Goal: Task Accomplishment & Management: Use online tool/utility

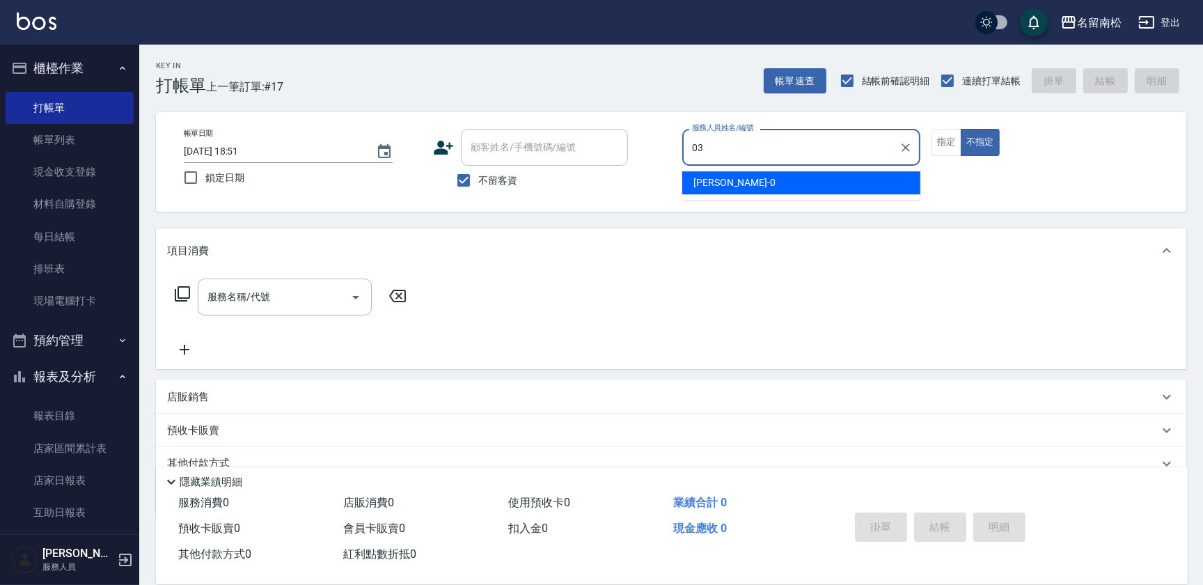
type input "[PERSON_NAME]-03"
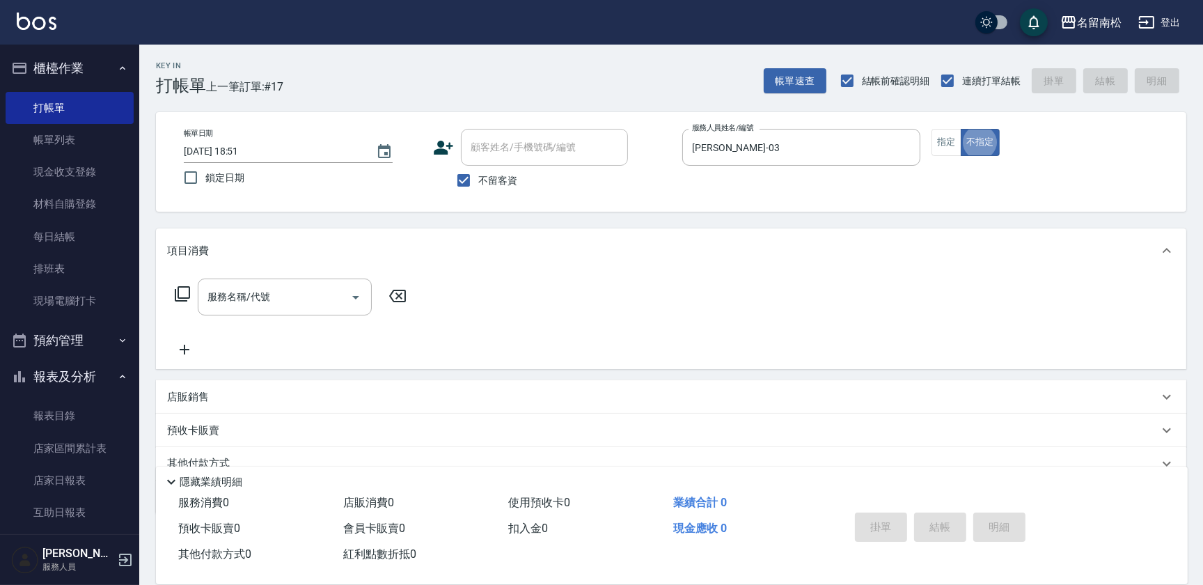
type button "false"
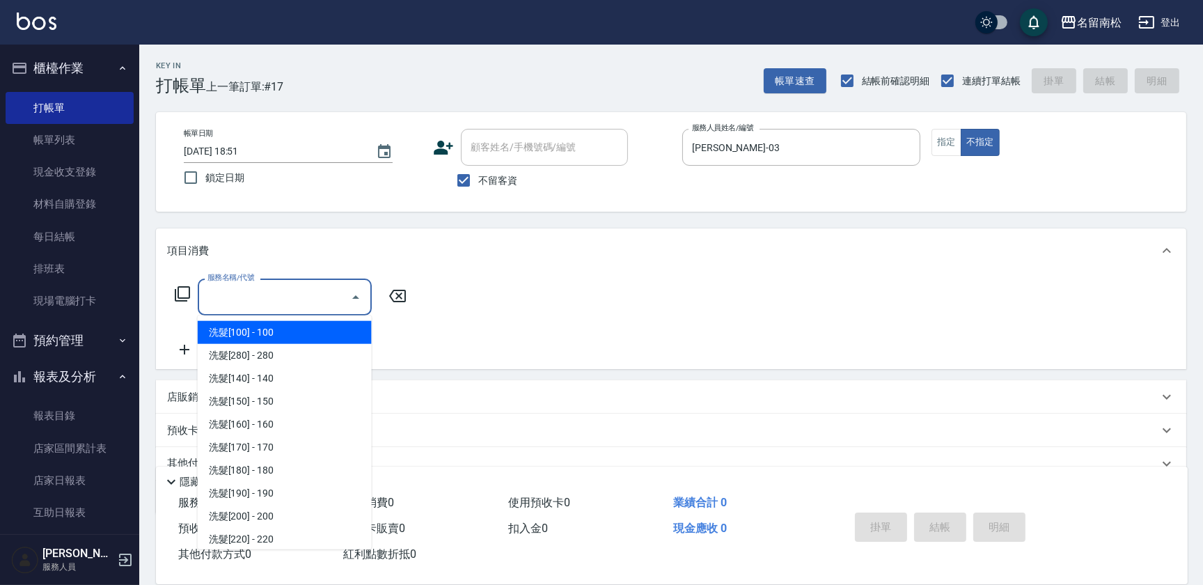
drag, startPoint x: 312, startPoint y: 294, endPoint x: 292, endPoint y: 292, distance: 20.2
click at [310, 294] on input "服務名稱/代號" at bounding box center [274, 297] width 141 height 24
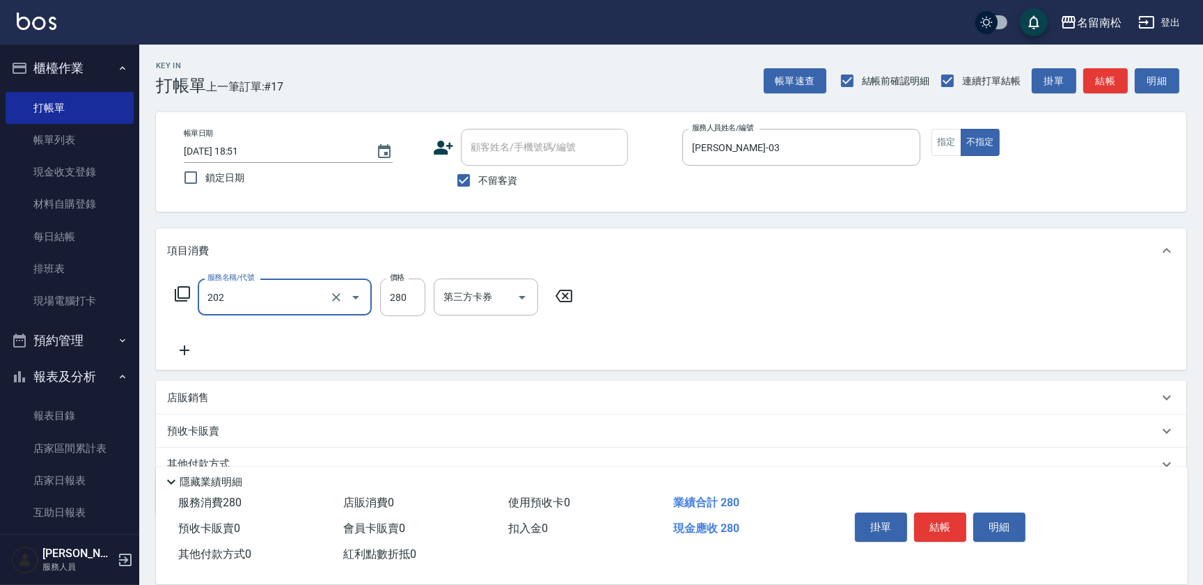
type input "洗髮[280](202)"
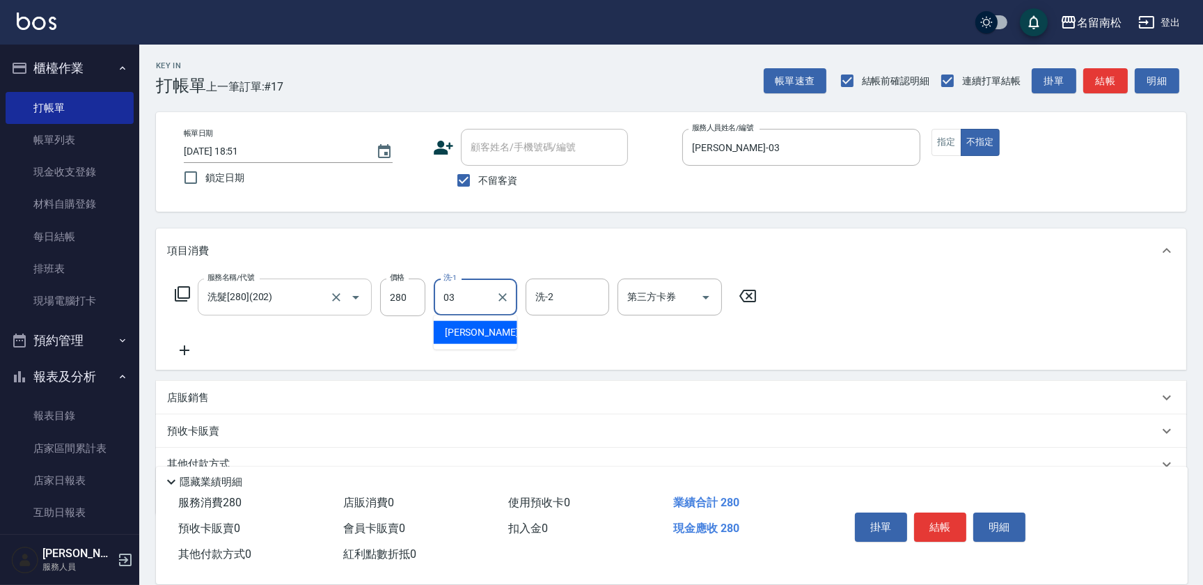
type input "[PERSON_NAME]-03"
click at [193, 349] on icon at bounding box center [184, 350] width 35 height 17
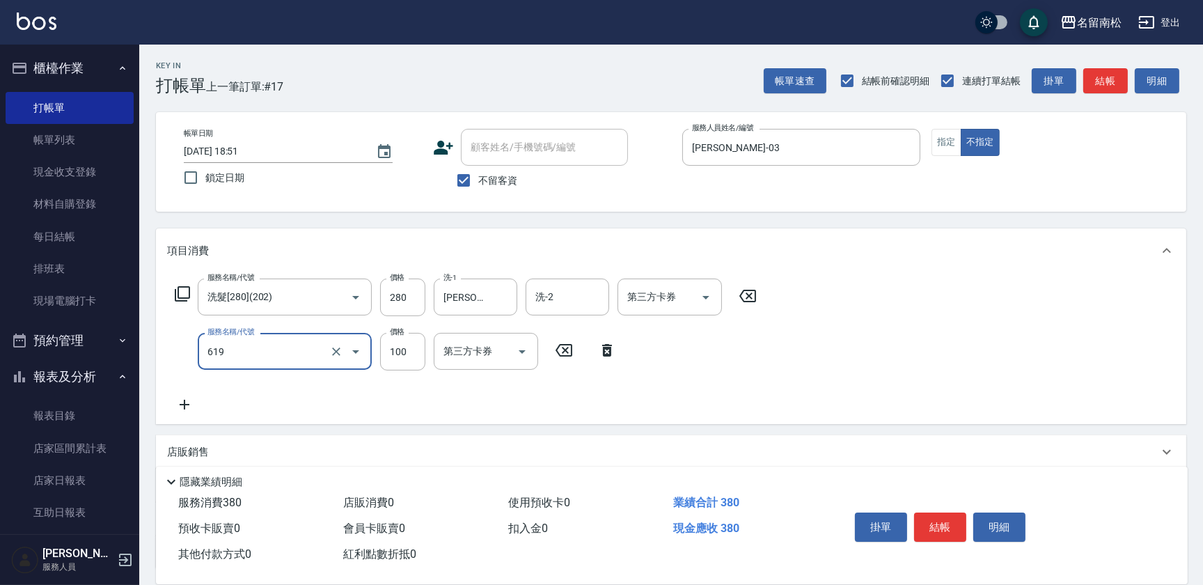
type input "[PERSON_NAME].玻酸.晶膜.水療(619)"
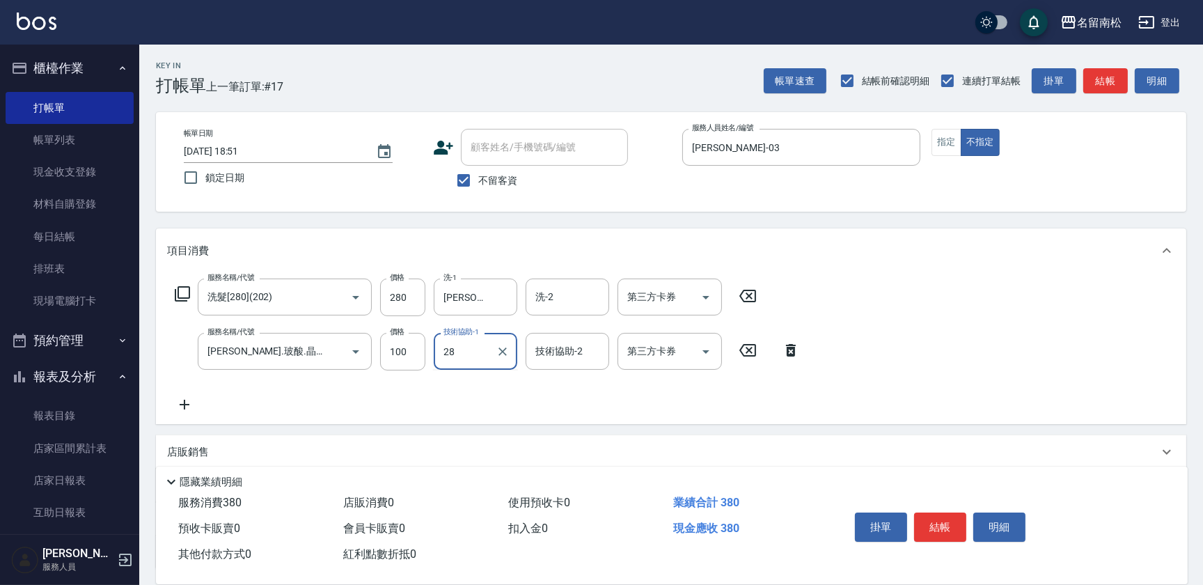
type input "[PERSON_NAME]-28"
click at [938, 523] on button "結帳" at bounding box center [940, 526] width 52 height 29
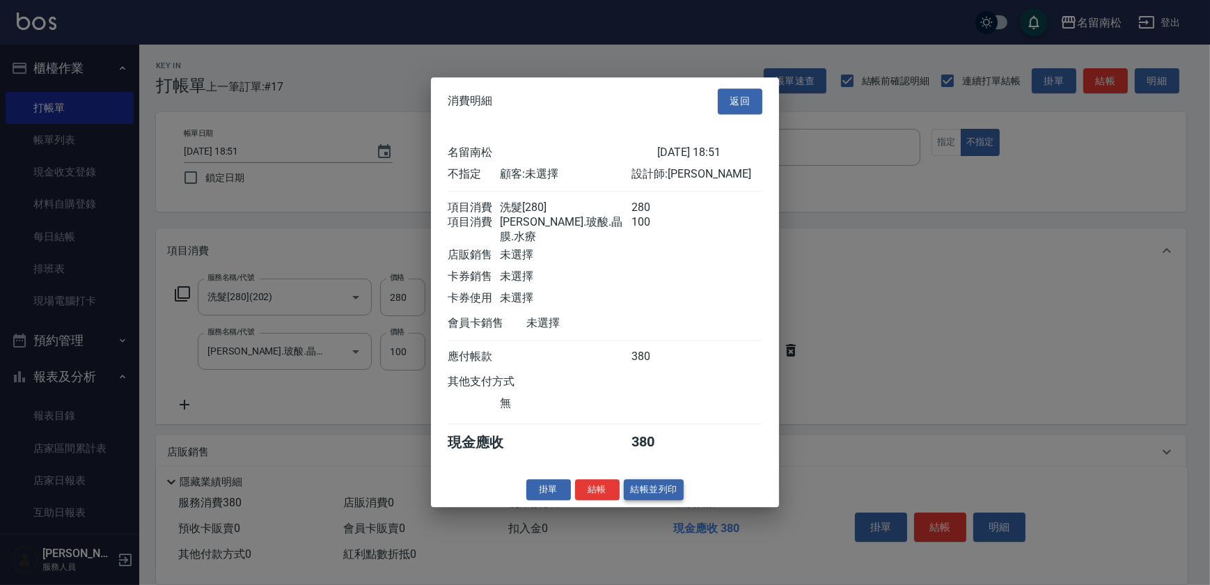
click at [668, 494] on button "結帳並列印" at bounding box center [654, 490] width 61 height 22
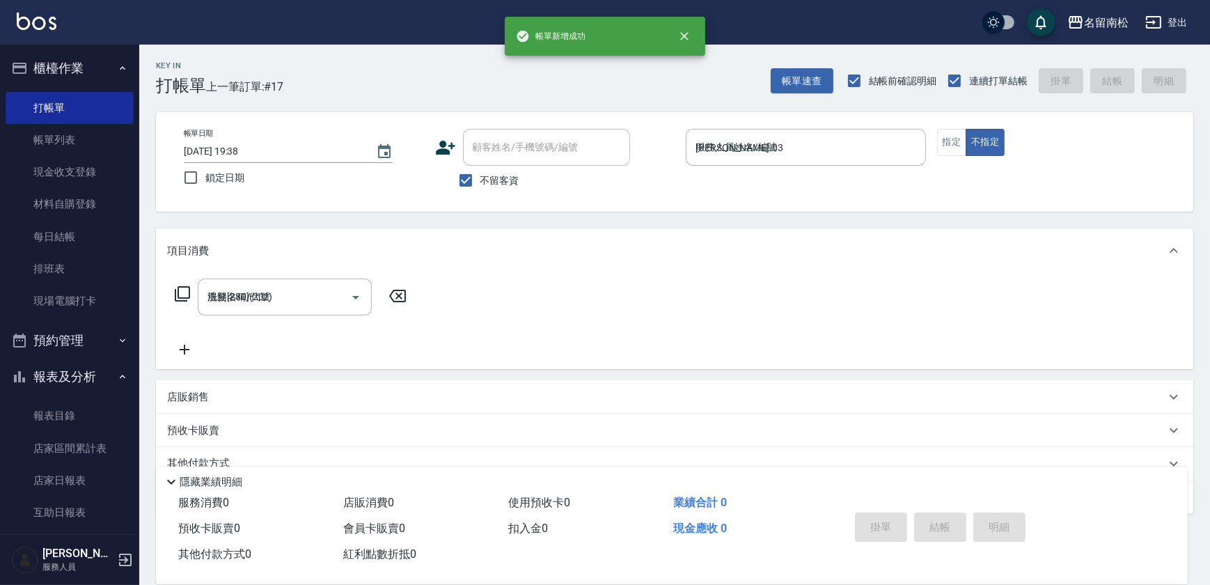
type input "[DATE] 19:38"
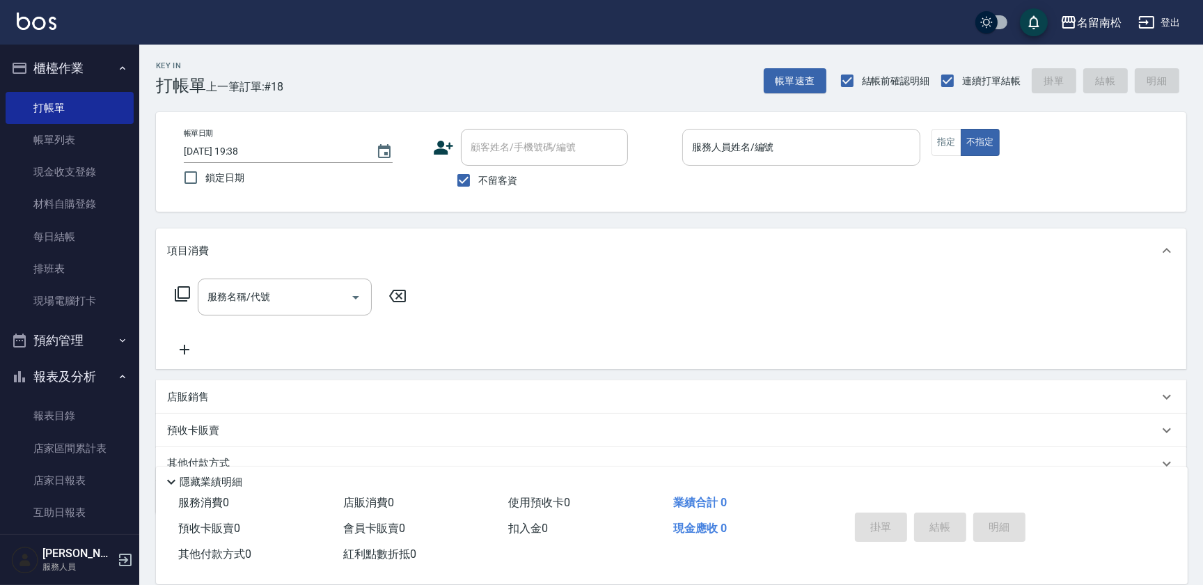
click at [789, 157] on input "服務人員姓名/編號" at bounding box center [802, 147] width 226 height 24
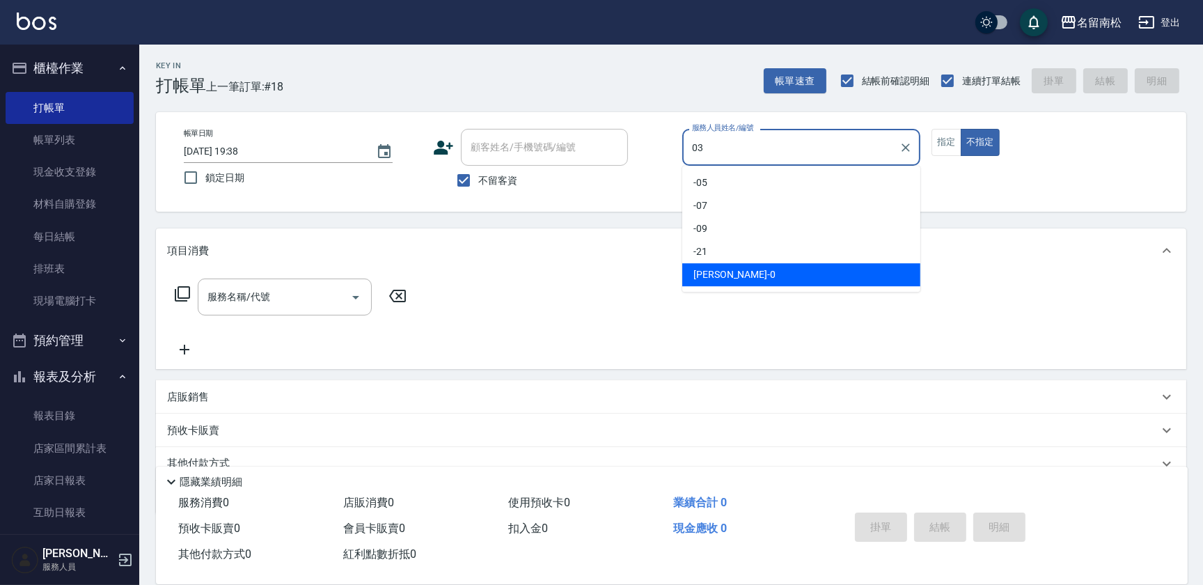
type input "[PERSON_NAME]-03"
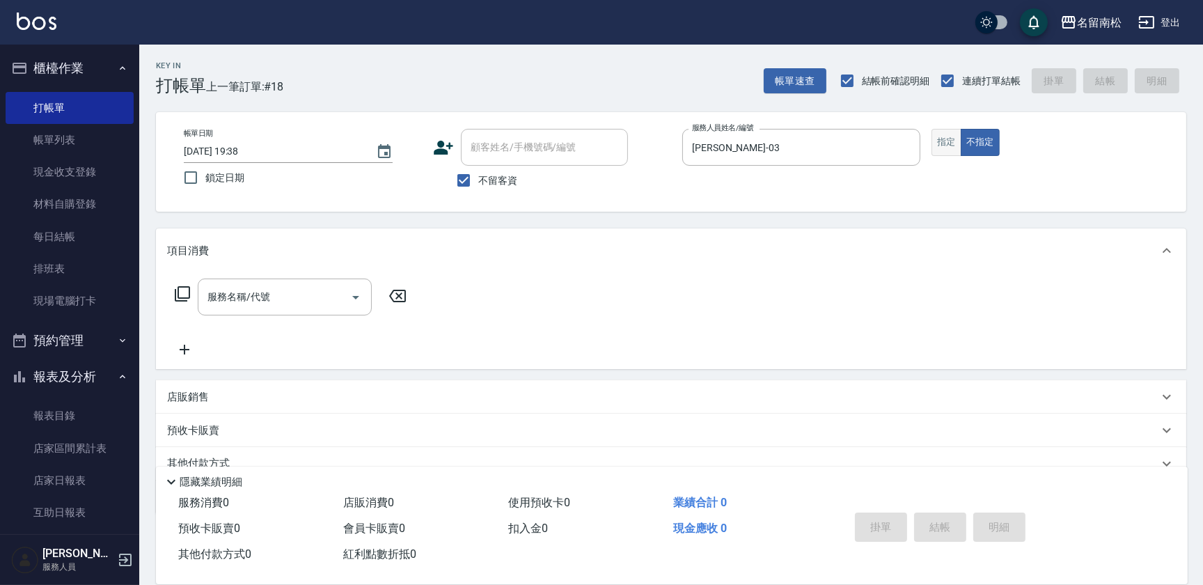
click at [955, 139] on button "指定" at bounding box center [947, 142] width 30 height 27
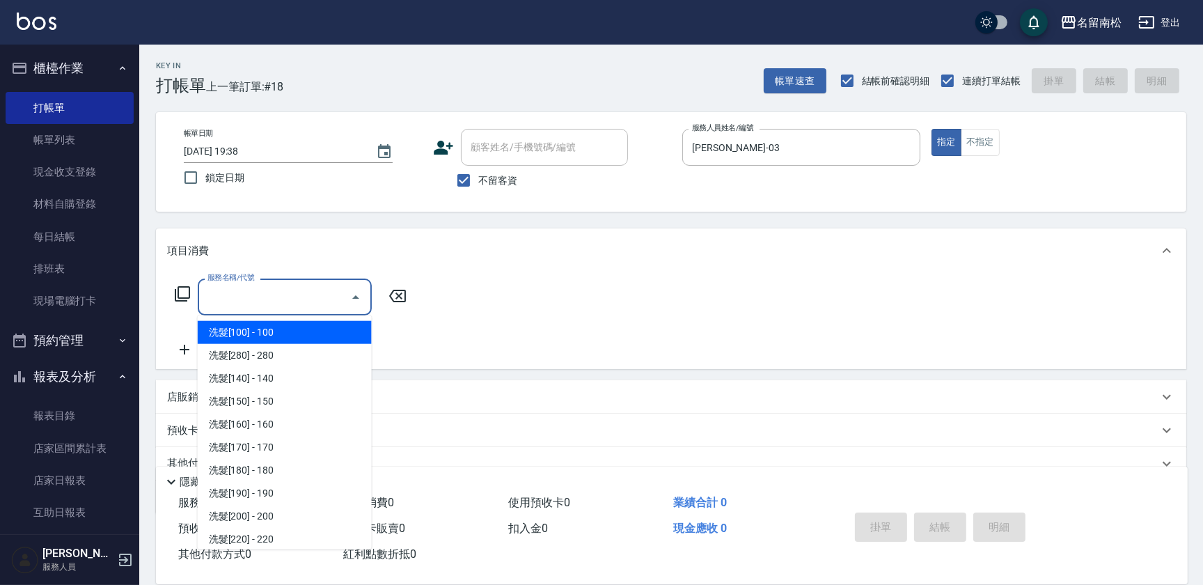
click at [262, 298] on input "服務名稱/代號" at bounding box center [274, 297] width 141 height 24
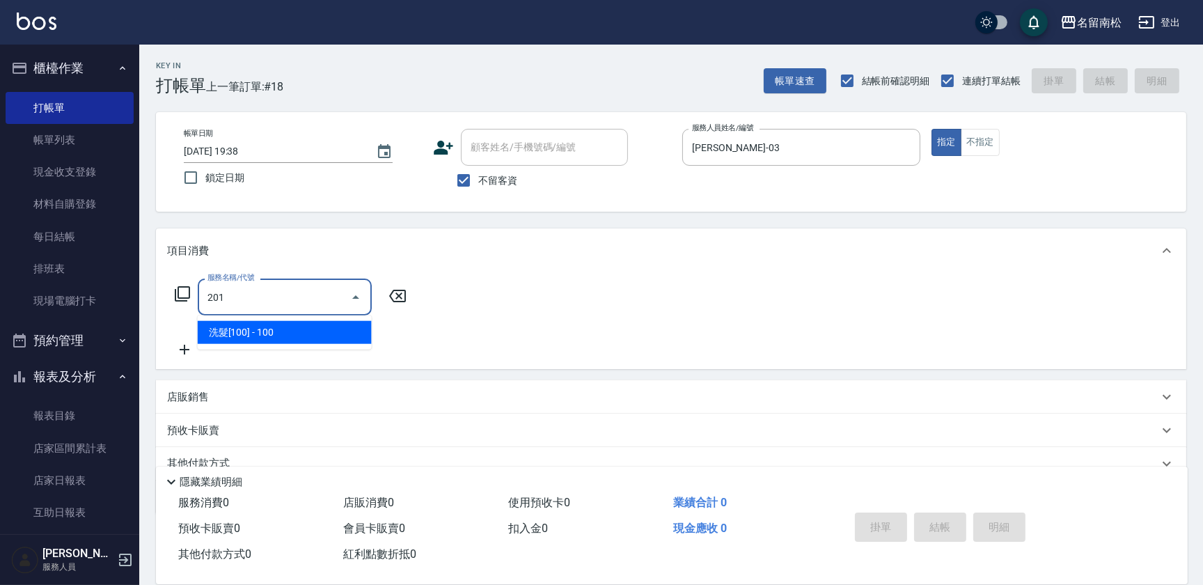
type input "洗髮[100](201)"
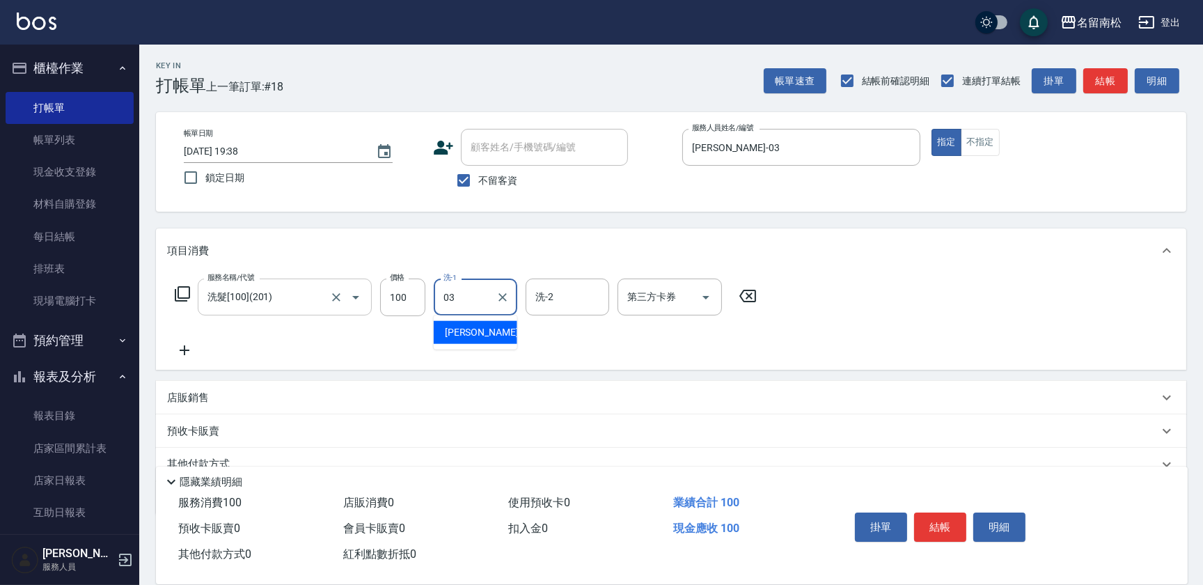
type input "[PERSON_NAME]-03"
click at [501, 294] on icon "Clear" at bounding box center [503, 297] width 14 height 14
type input "[PERSON_NAME]-28"
click at [186, 350] on icon at bounding box center [185, 350] width 10 height 10
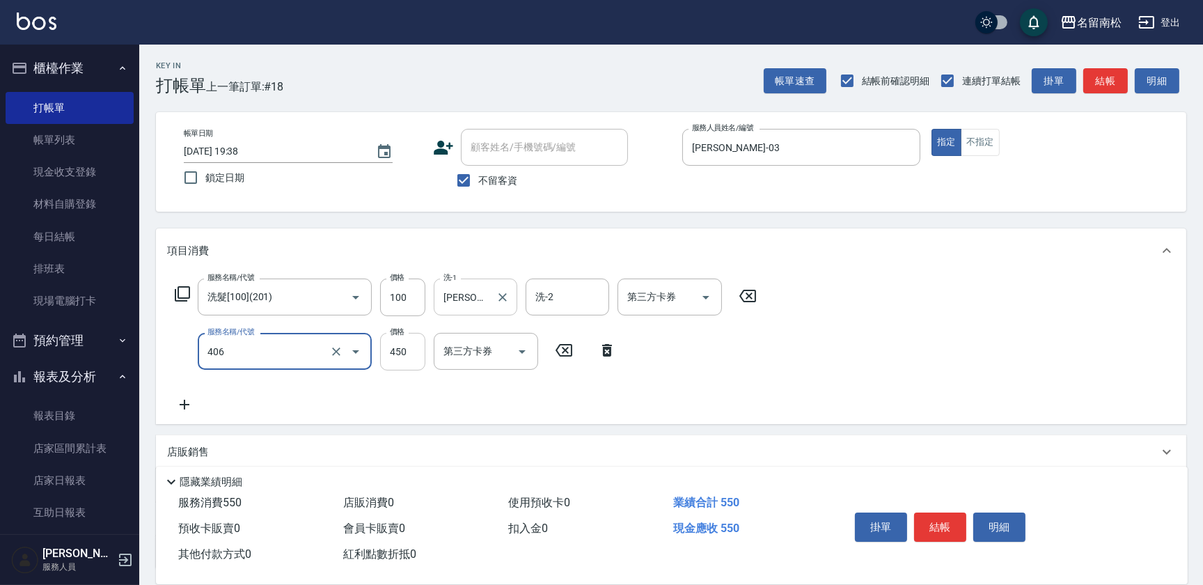
type input "剪髮(450)(406)"
click at [407, 346] on input "450" at bounding box center [402, 352] width 45 height 38
type input "480"
click at [189, 401] on icon at bounding box center [184, 404] width 35 height 17
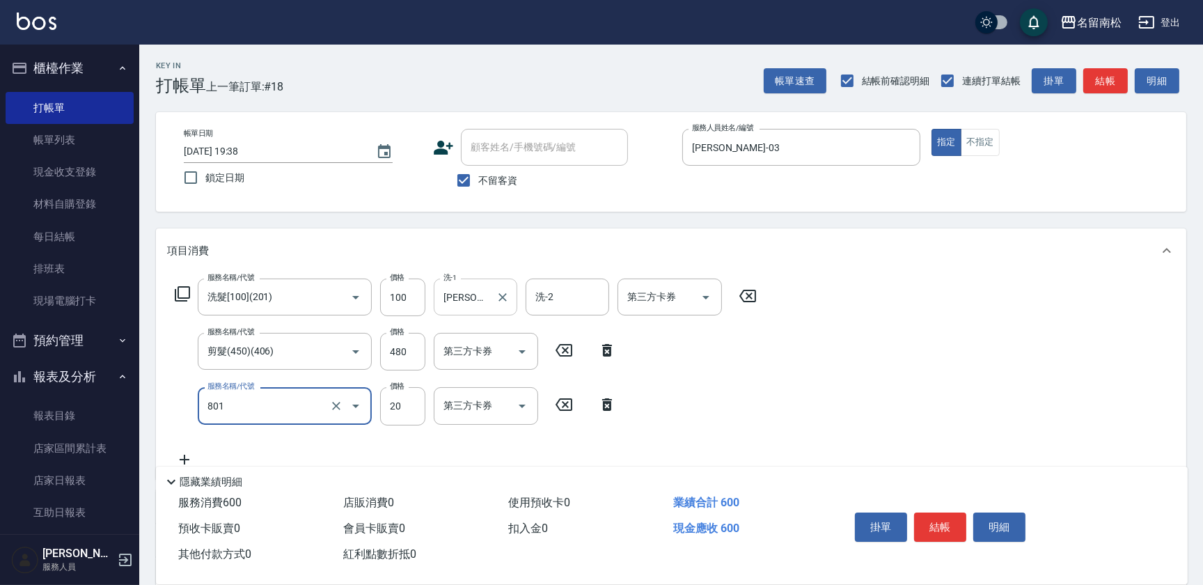
type input "潤絲(801)"
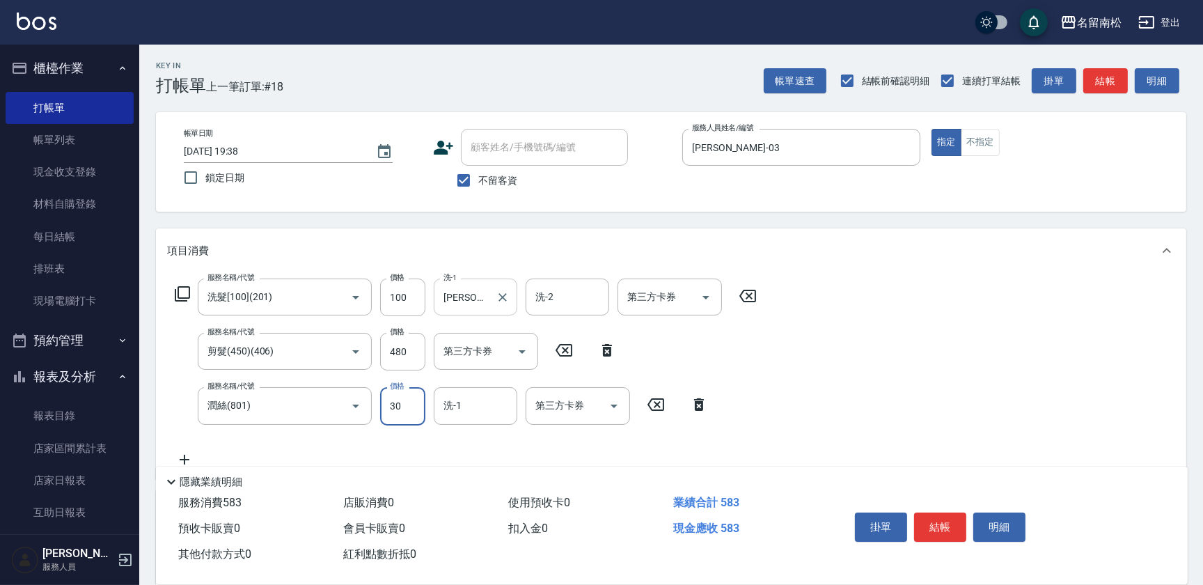
type input "30"
type input "[PERSON_NAME]-28"
click at [948, 512] on button "結帳" at bounding box center [940, 526] width 52 height 29
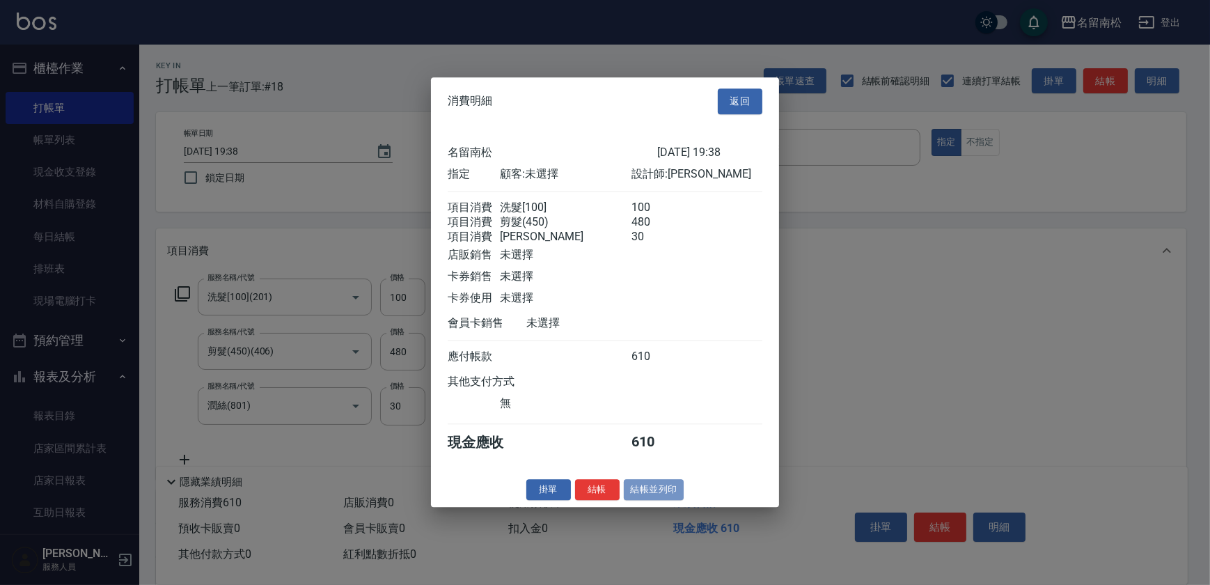
click at [659, 498] on button "結帳並列印" at bounding box center [654, 490] width 61 height 22
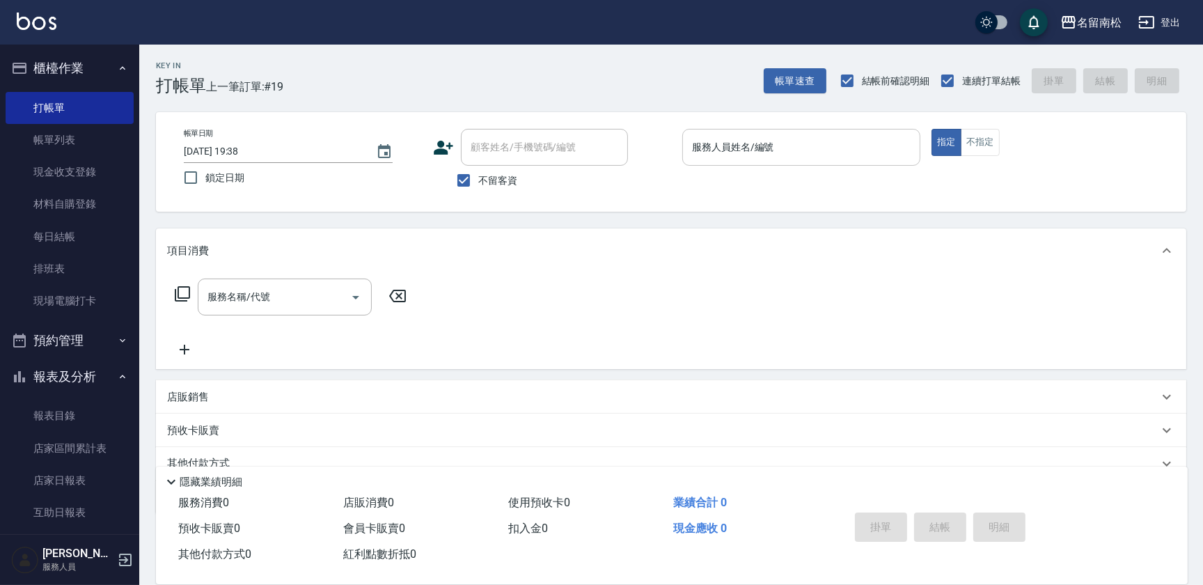
click at [831, 152] on input "服務人員姓名/編號" at bounding box center [802, 147] width 226 height 24
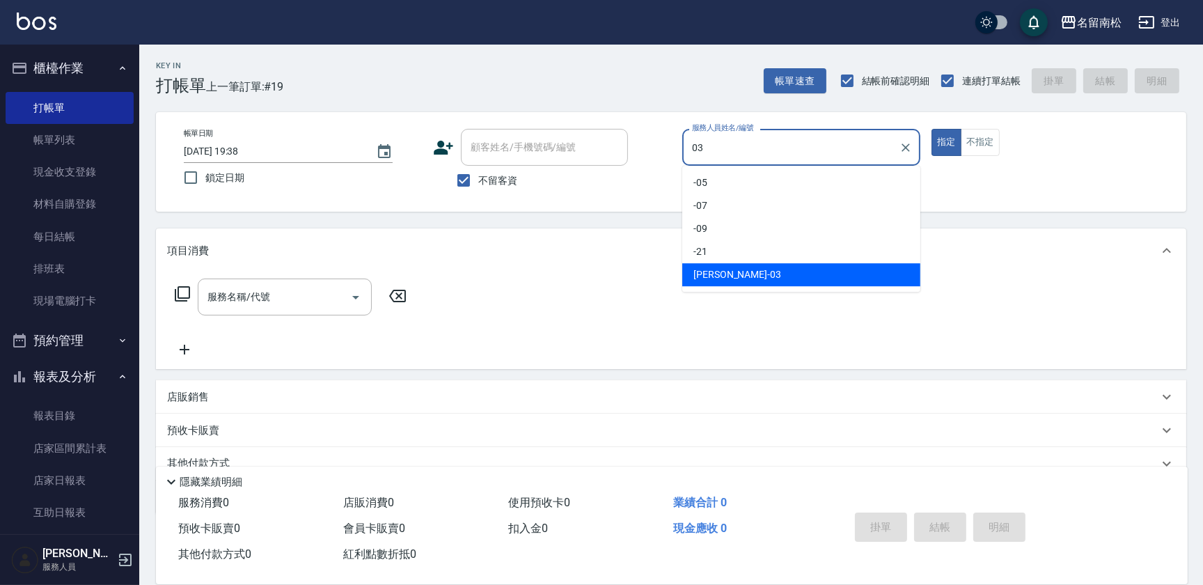
type input "[PERSON_NAME]-03"
type button "true"
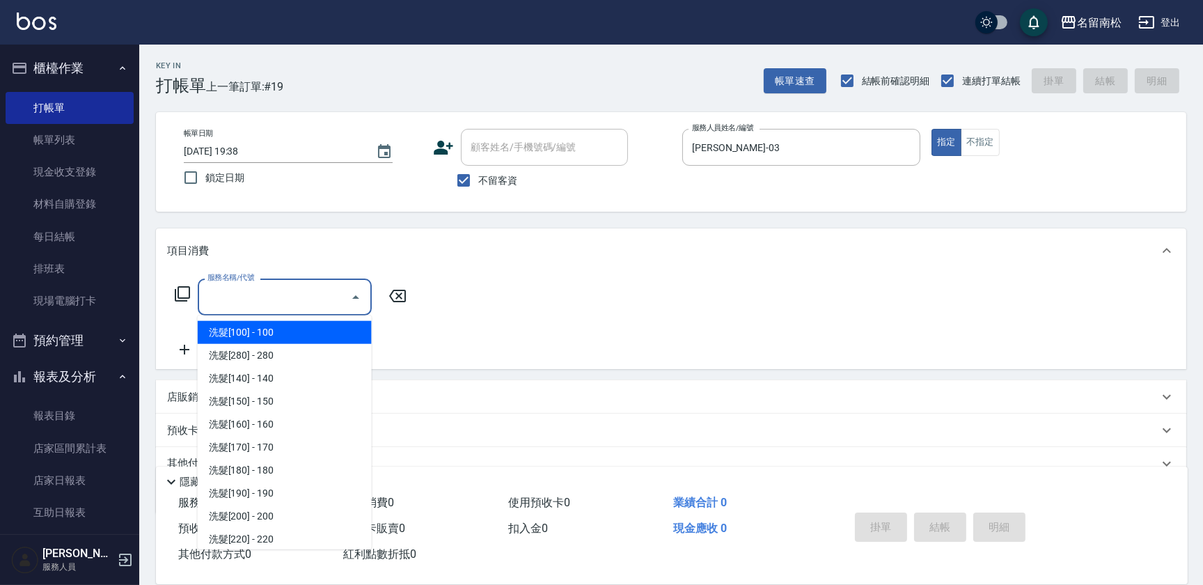
click at [257, 290] on div "服務名稱/代號 服務名稱/代號" at bounding box center [285, 297] width 174 height 37
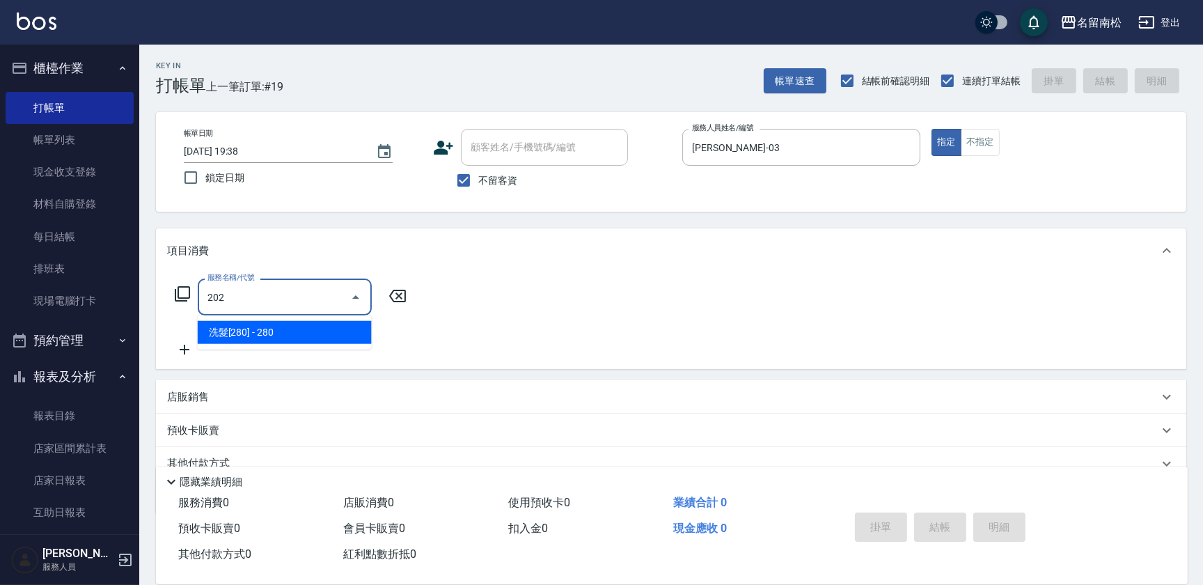
type input "洗髮[280](202)"
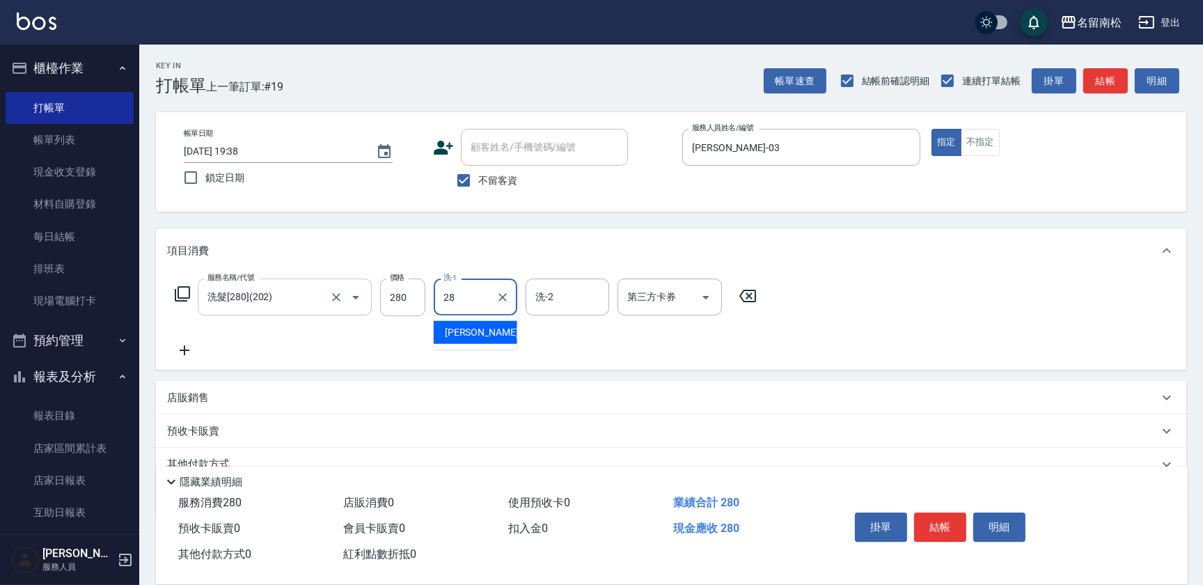
type input "[PERSON_NAME]-28"
click at [193, 353] on icon at bounding box center [184, 350] width 35 height 17
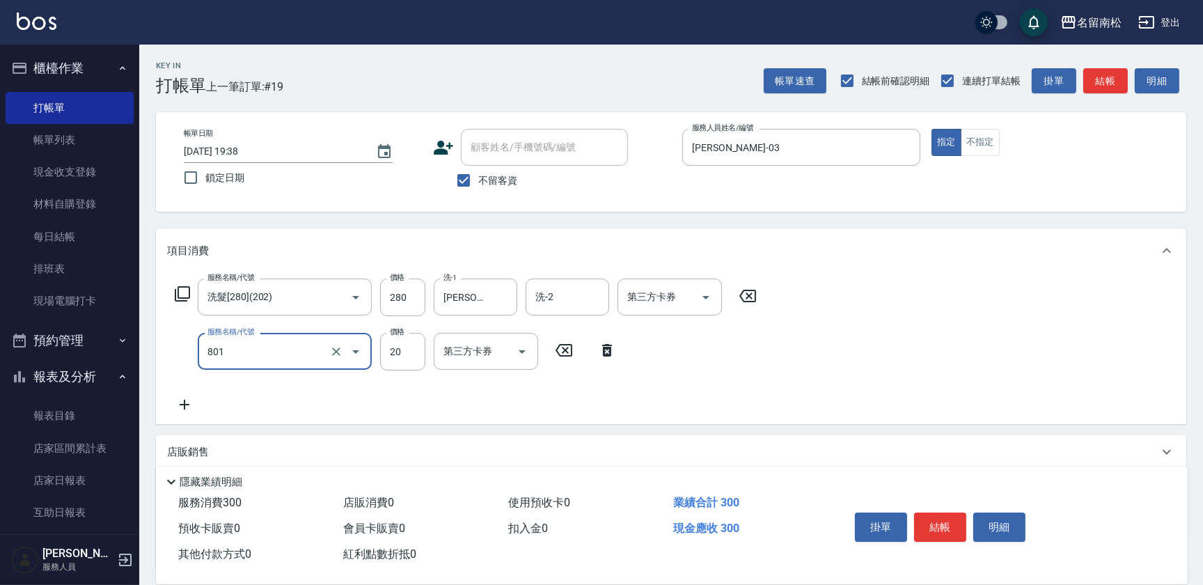
type input "潤絲(801)"
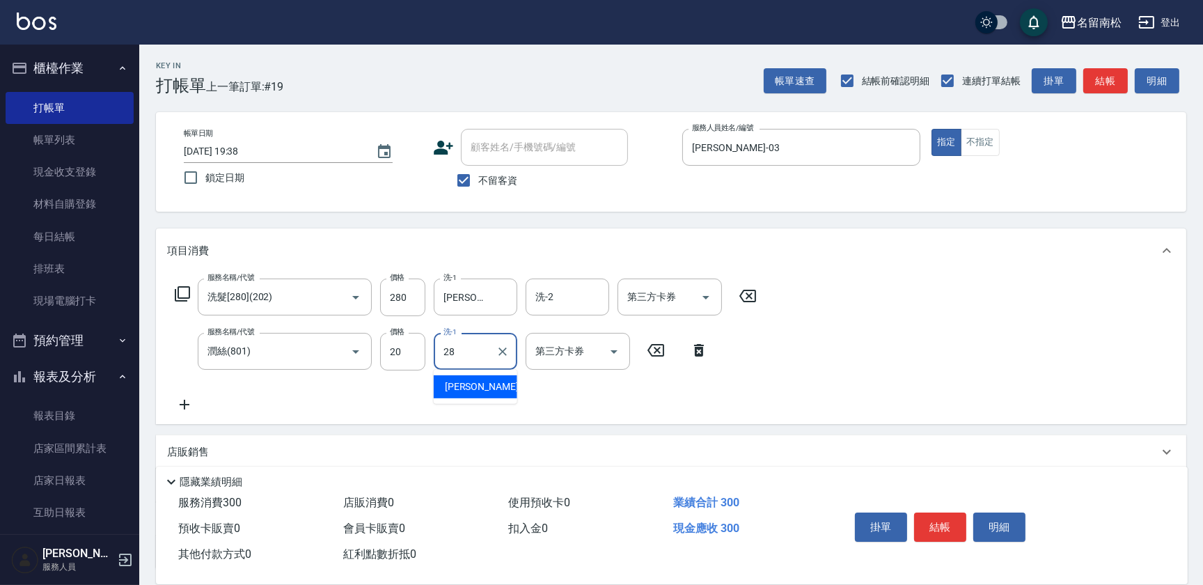
type input "[PERSON_NAME]-28"
click at [927, 531] on button "結帳" at bounding box center [940, 526] width 52 height 29
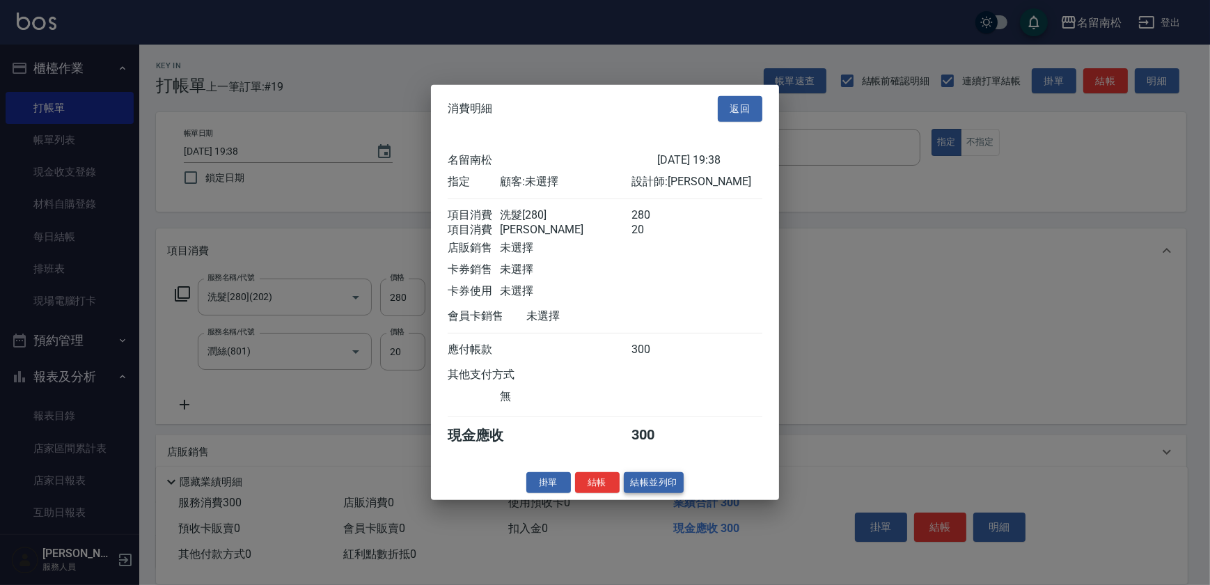
click at [678, 490] on button "結帳並列印" at bounding box center [654, 482] width 61 height 22
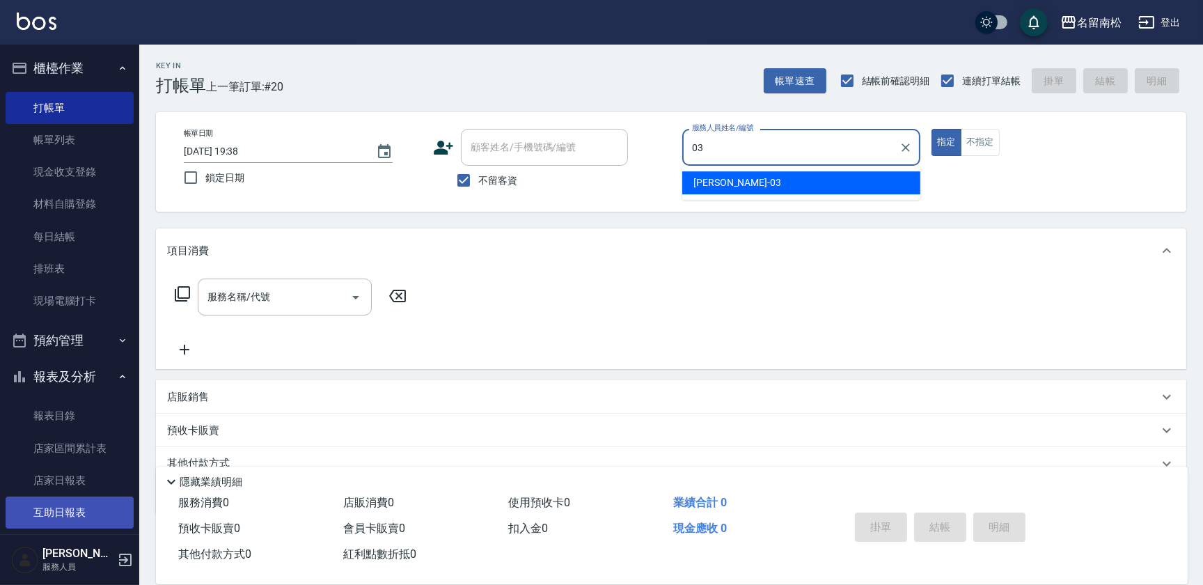
type input "[PERSON_NAME]-03"
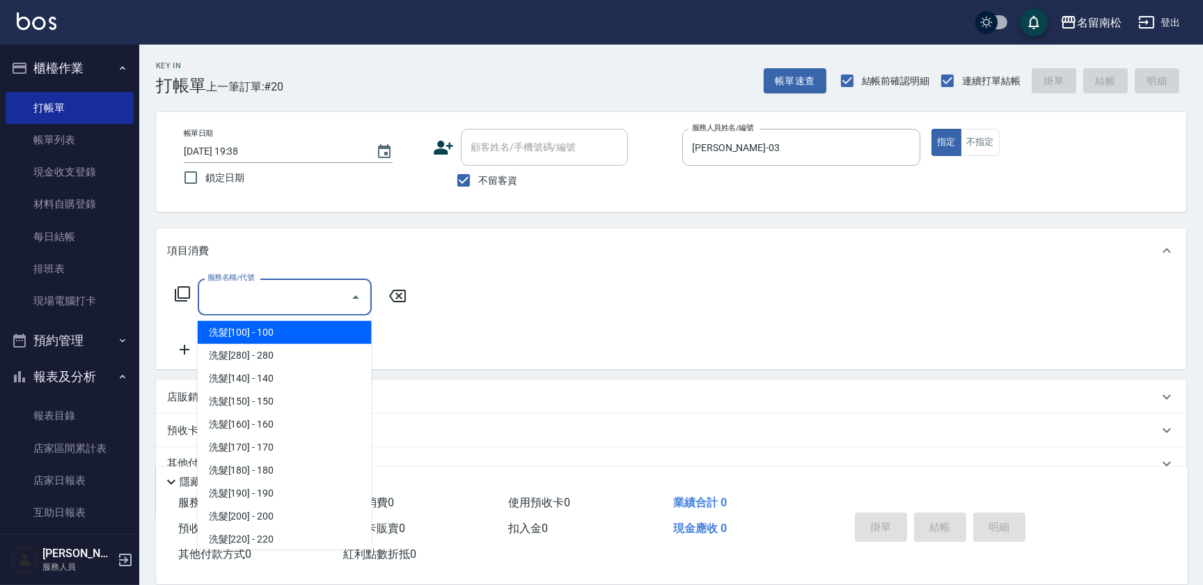
click at [235, 285] on div "服務名稱/代號 服務名稱/代號" at bounding box center [285, 297] width 174 height 37
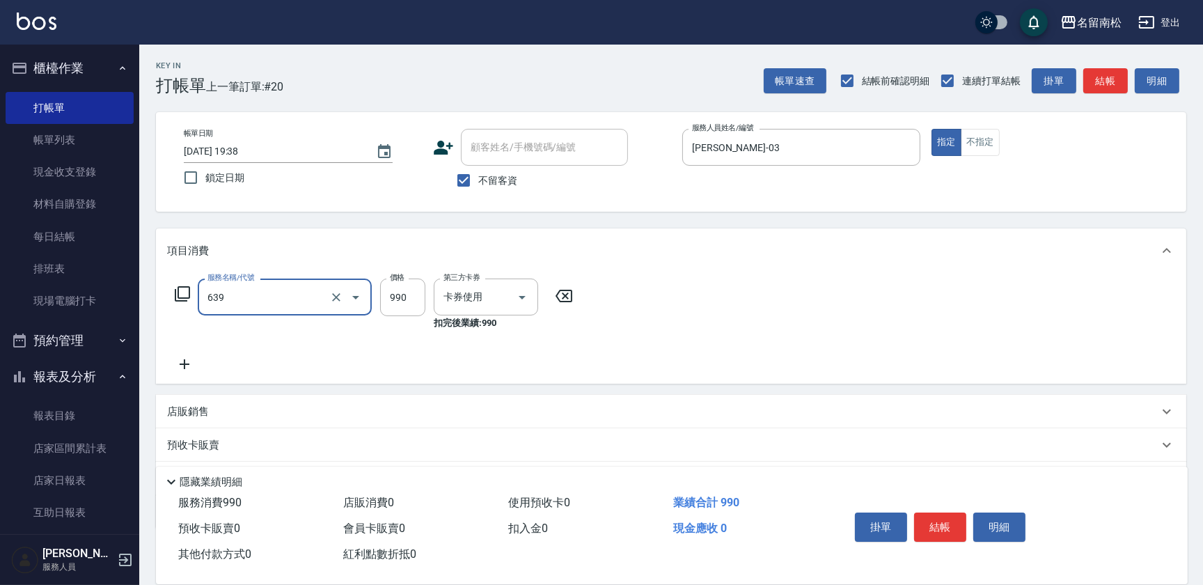
type input "(芙)蘆薈髮膜套卡(自材)(639)"
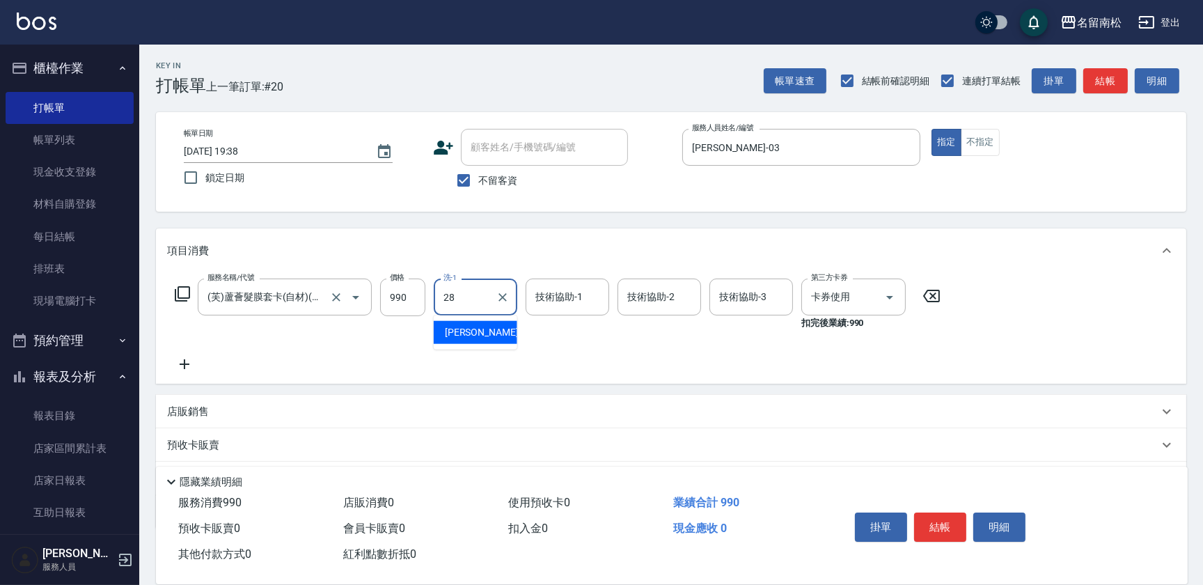
type input "[PERSON_NAME]-28"
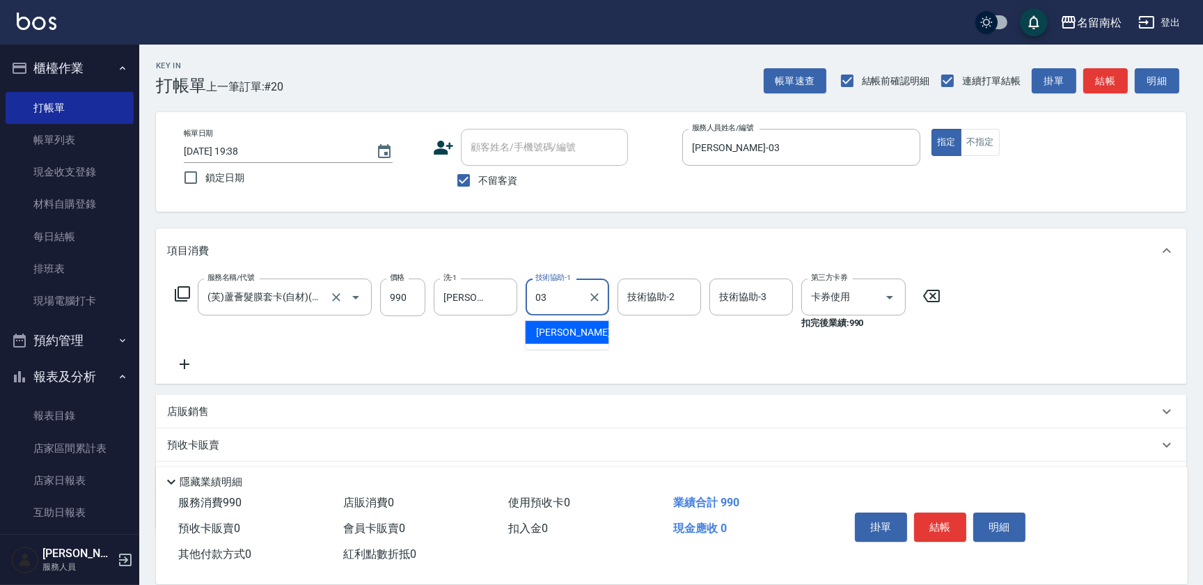
type input "[PERSON_NAME]-03"
click at [196, 372] on div "服務名稱/代號 (芙)蘆薈髮膜套卡(自材)(639) 服務名稱/代號 價格 990 價格 洗-1 [PERSON_NAME]-28 洗-1 技術協助-1 [P…" at bounding box center [671, 328] width 1031 height 111
click at [189, 359] on icon at bounding box center [184, 364] width 35 height 17
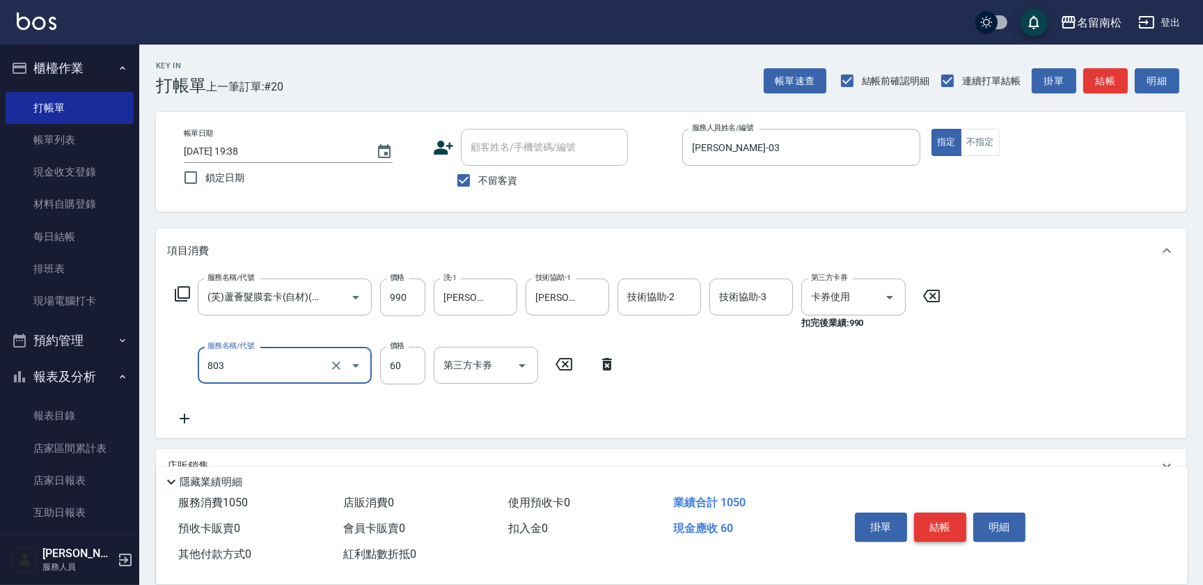
type input "吹捲(803)"
click at [930, 514] on button "結帳" at bounding box center [940, 526] width 52 height 29
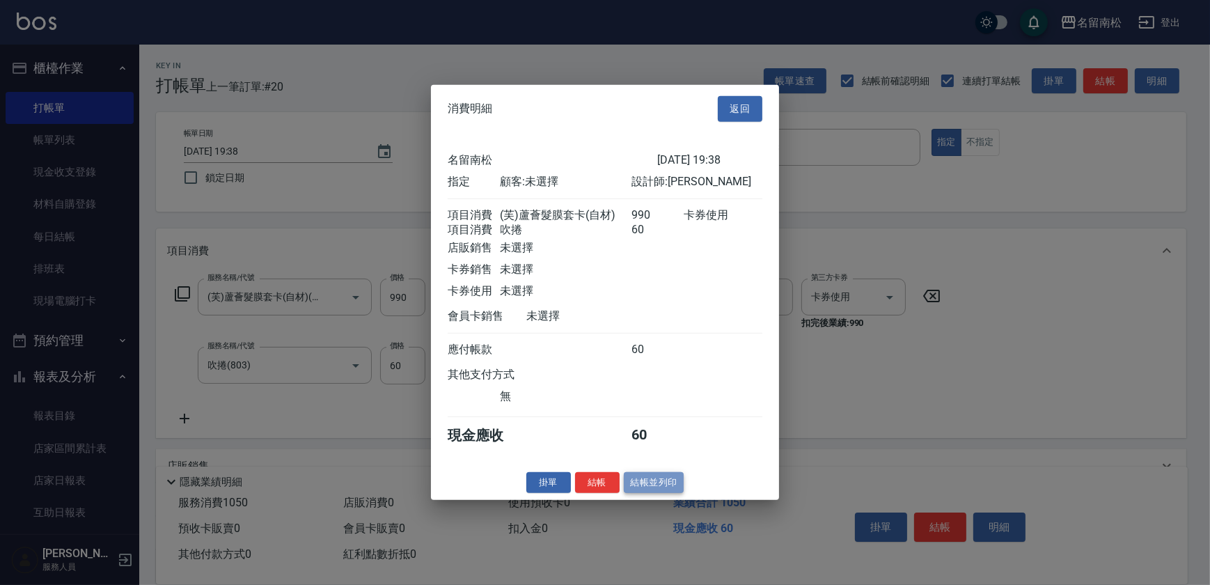
click at [664, 487] on button "結帳並列印" at bounding box center [654, 482] width 61 height 22
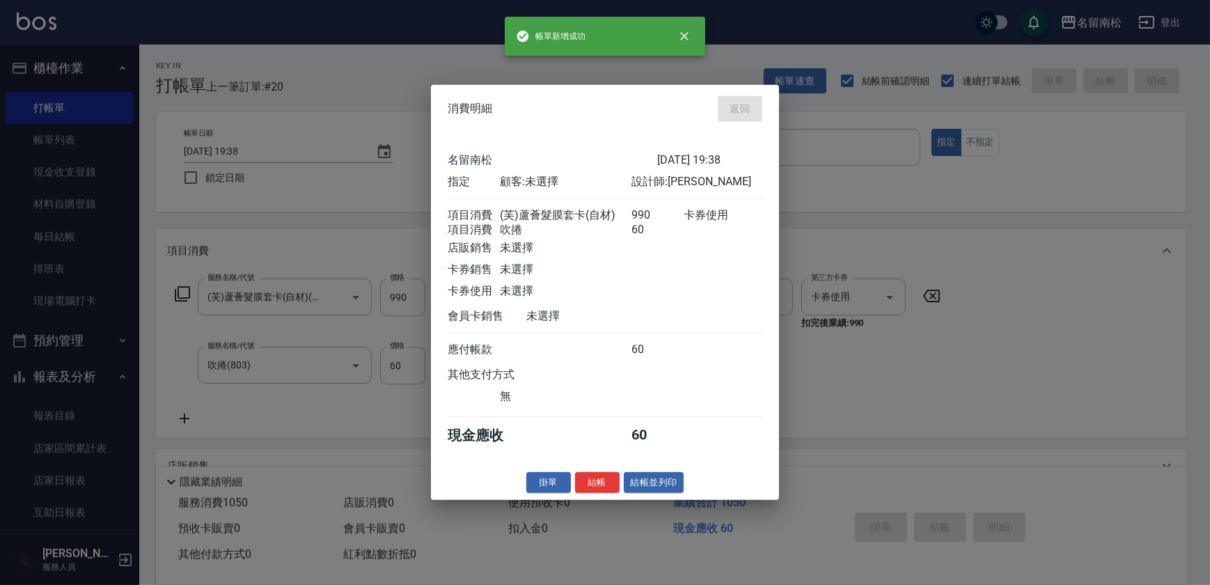
type input "[DATE] 19:40"
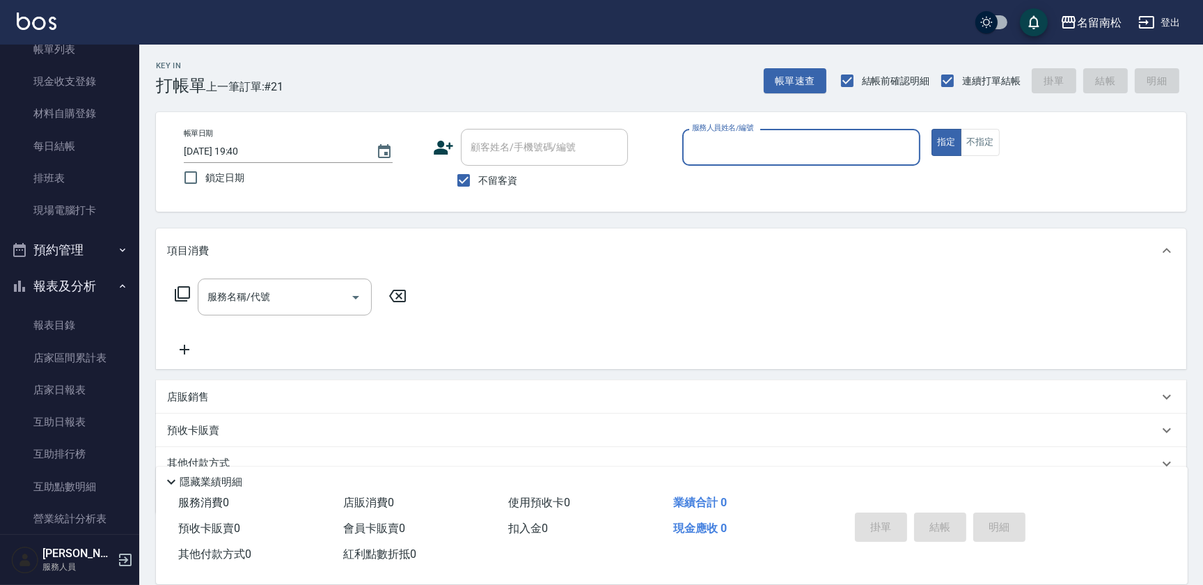
scroll to position [125, 0]
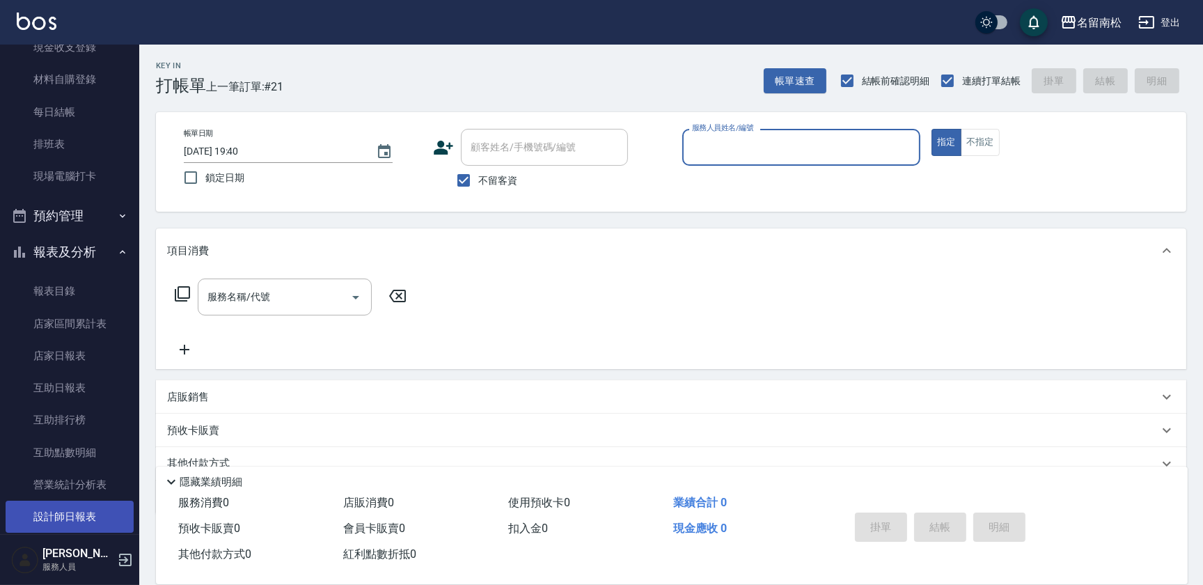
click at [81, 519] on link "設計師日報表" at bounding box center [70, 517] width 128 height 32
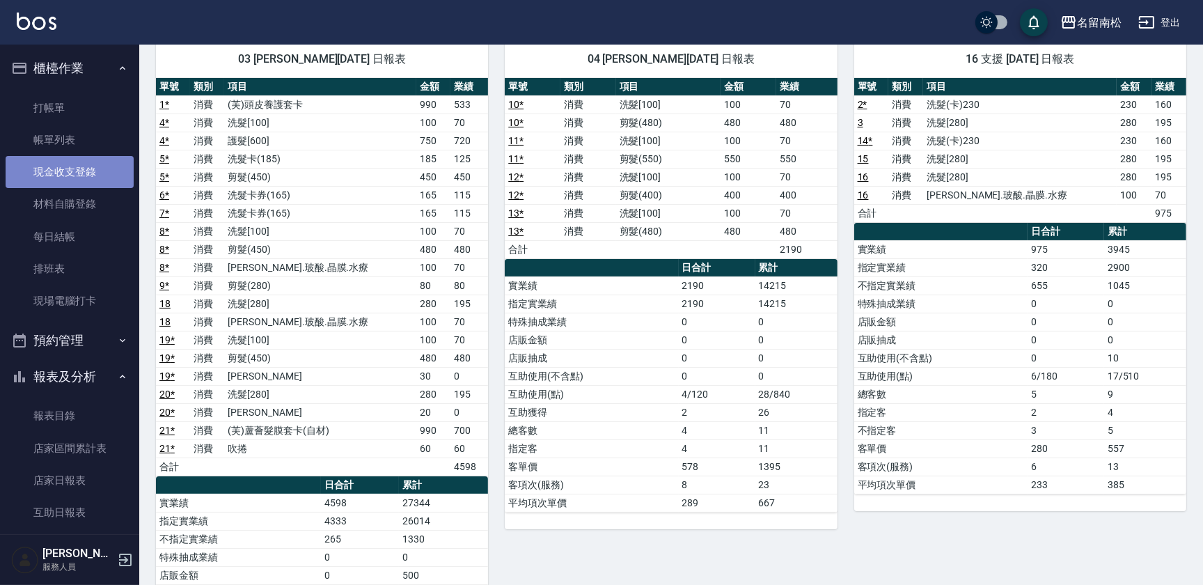
click at [72, 175] on link "現金收支登錄" at bounding box center [70, 172] width 128 height 32
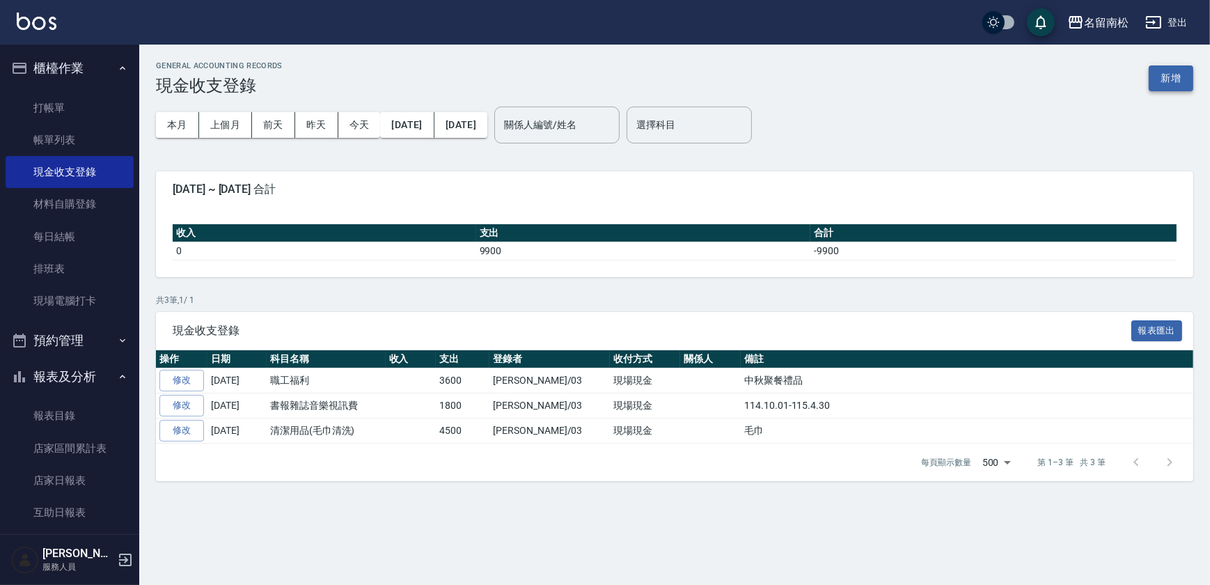
click at [1175, 81] on button "新增" at bounding box center [1171, 78] width 45 height 26
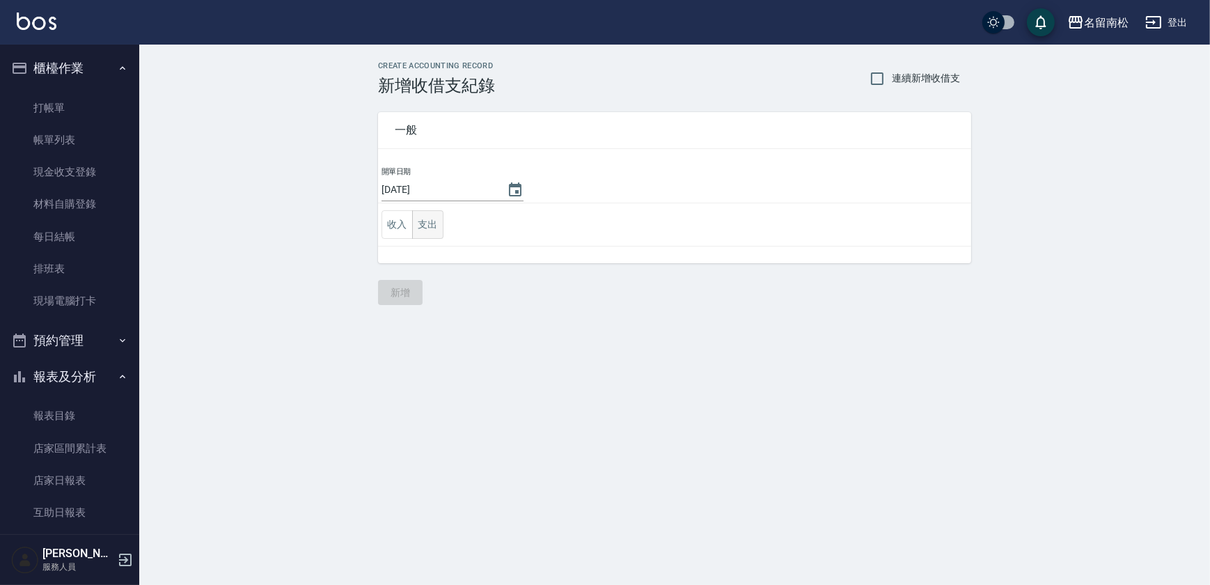
click at [437, 223] on button "支出" at bounding box center [427, 224] width 31 height 29
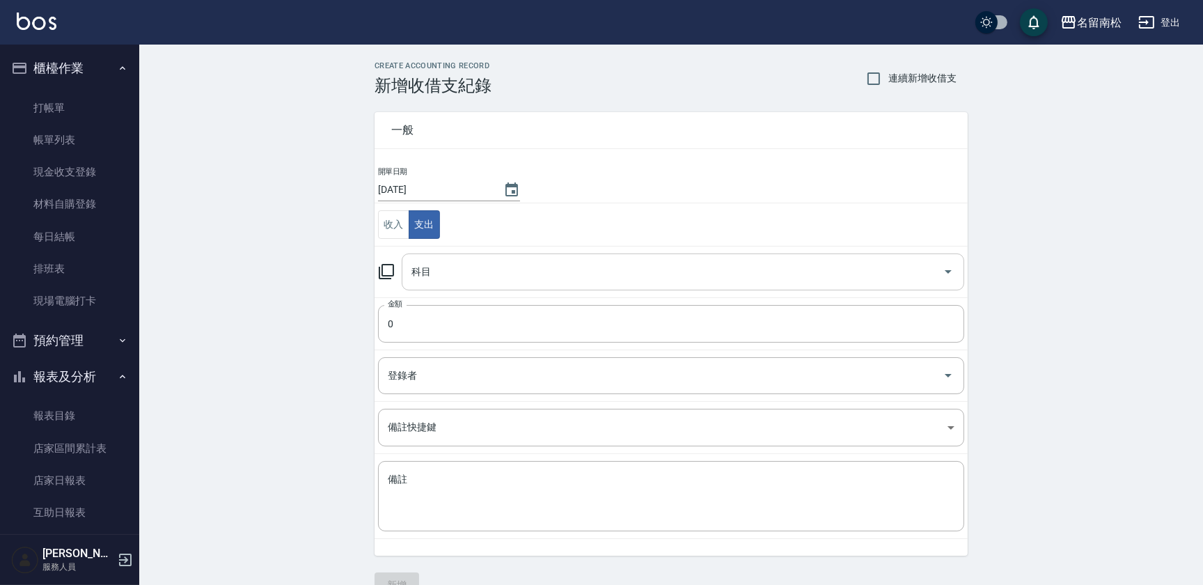
click at [481, 267] on input "科目" at bounding box center [672, 272] width 529 height 24
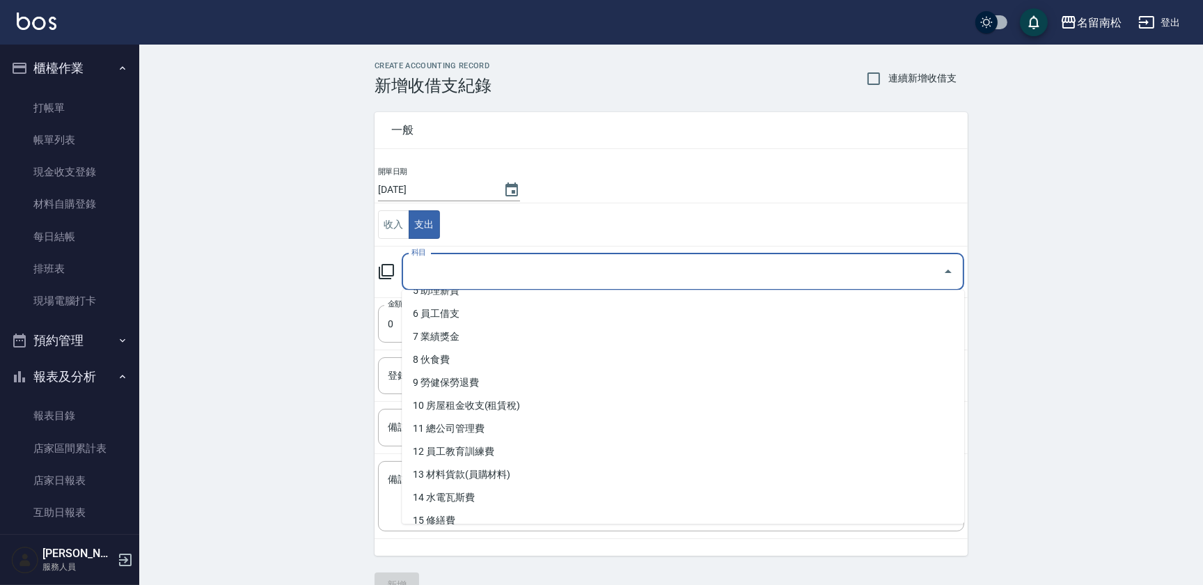
scroll to position [109, 0]
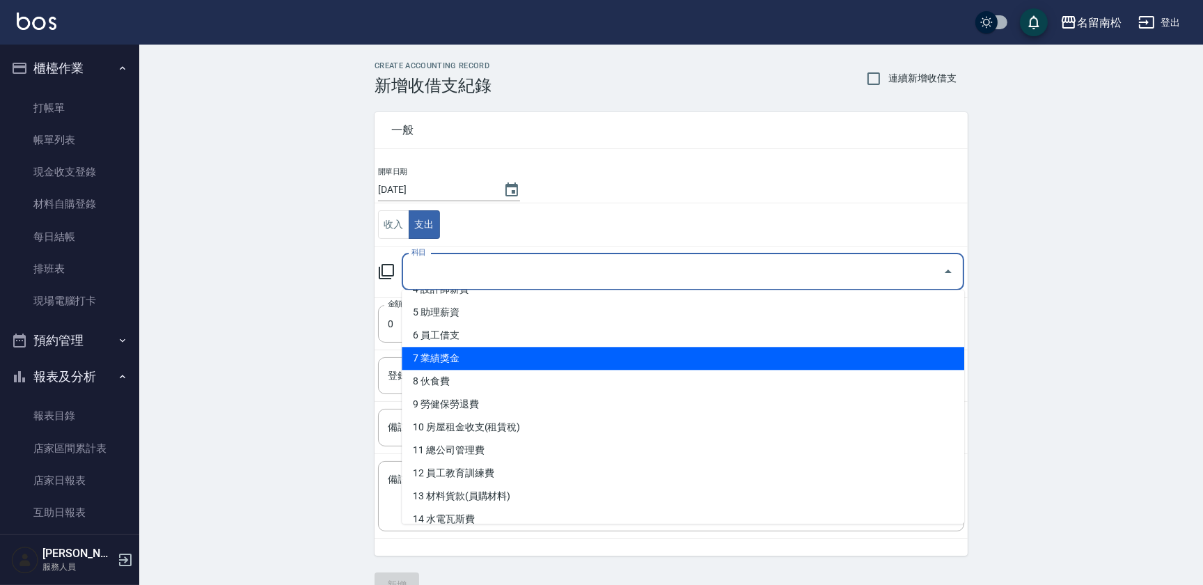
click at [710, 352] on li "7 業績獎金" at bounding box center [683, 358] width 563 height 23
type input "7 業績獎金"
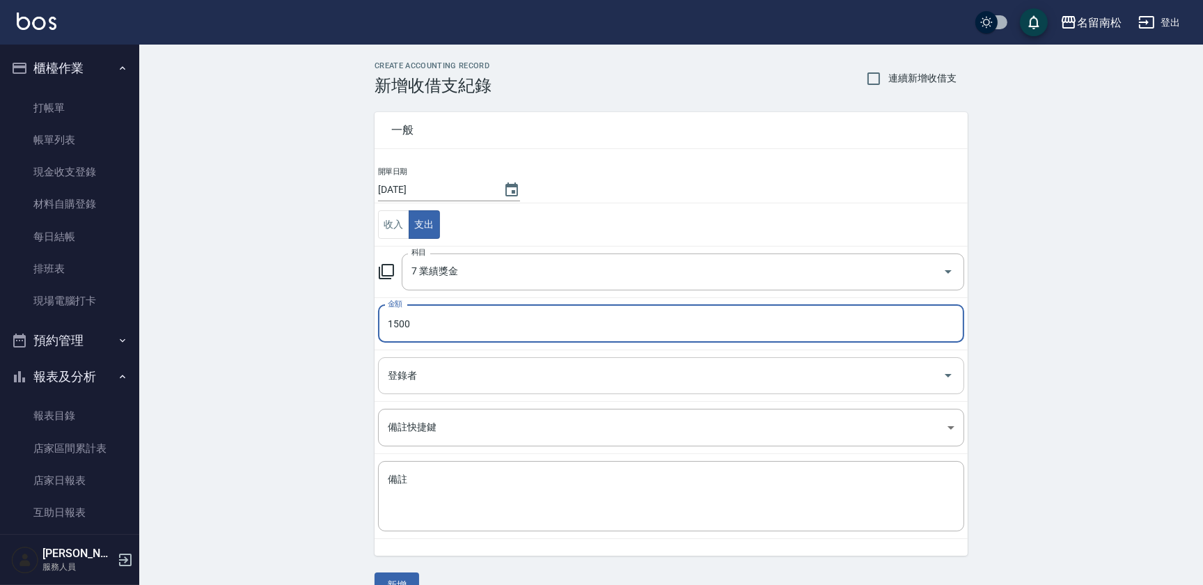
type input "1500"
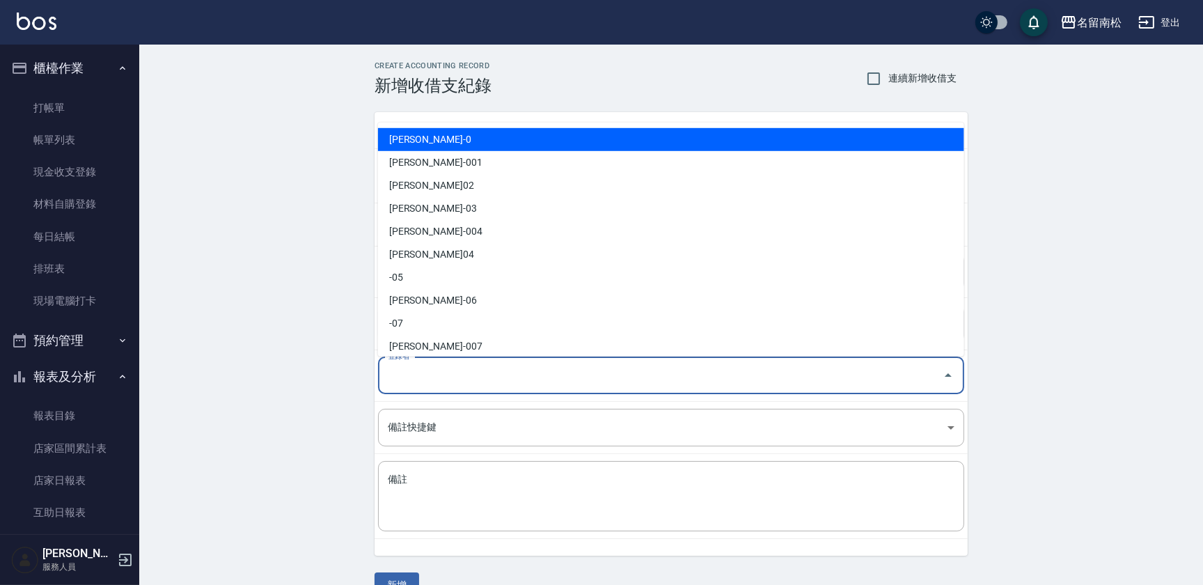
click at [618, 368] on input "登錄者" at bounding box center [660, 375] width 553 height 24
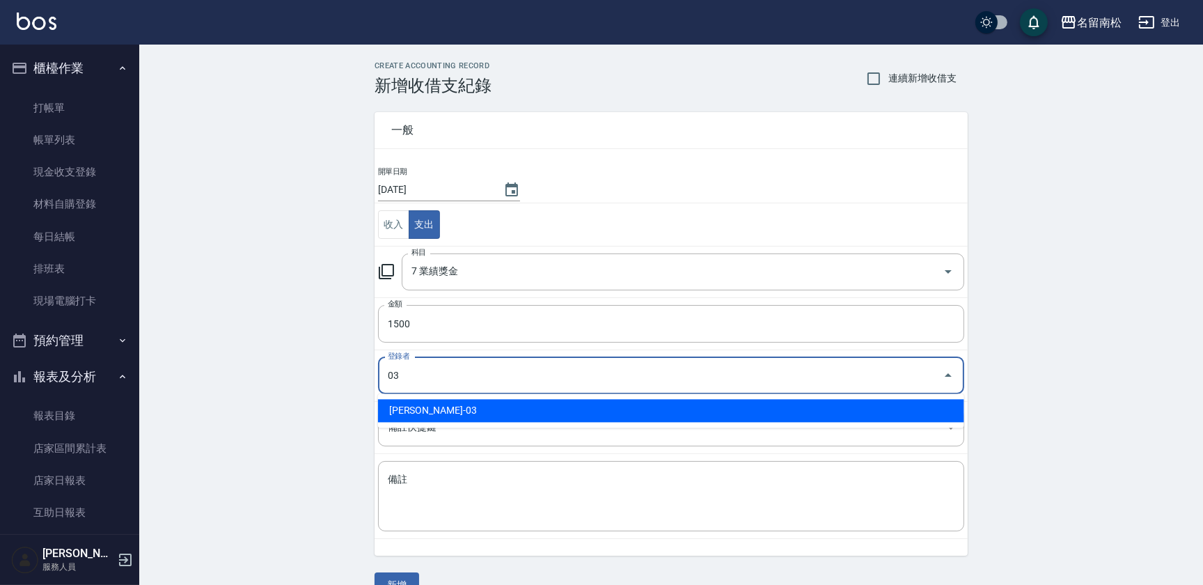
type input "[PERSON_NAME]-03"
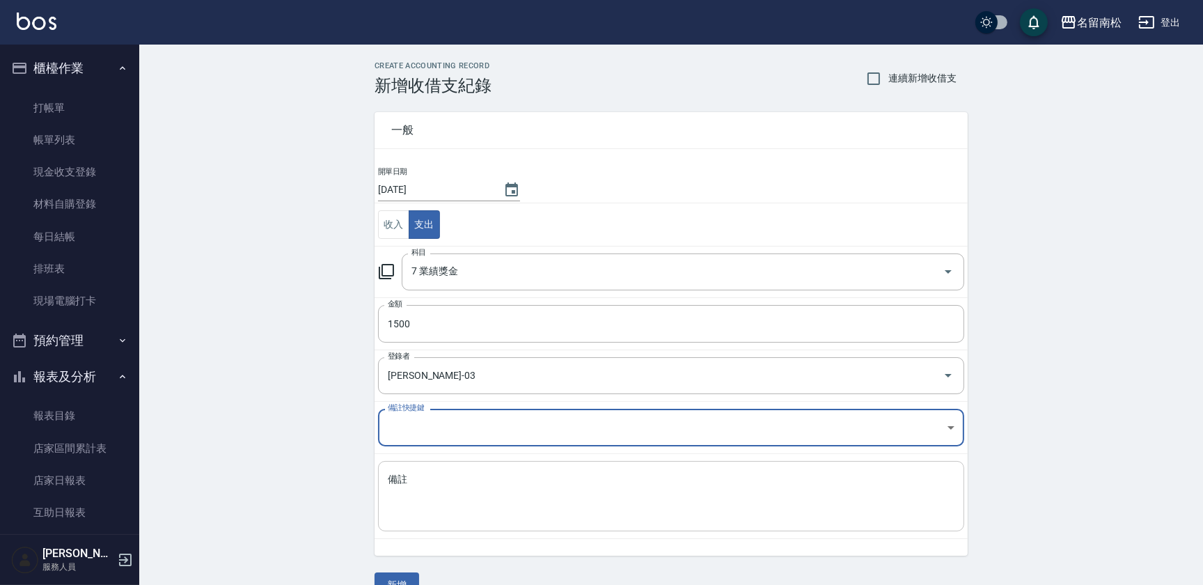
click at [522, 510] on textarea "備註" at bounding box center [671, 496] width 567 height 47
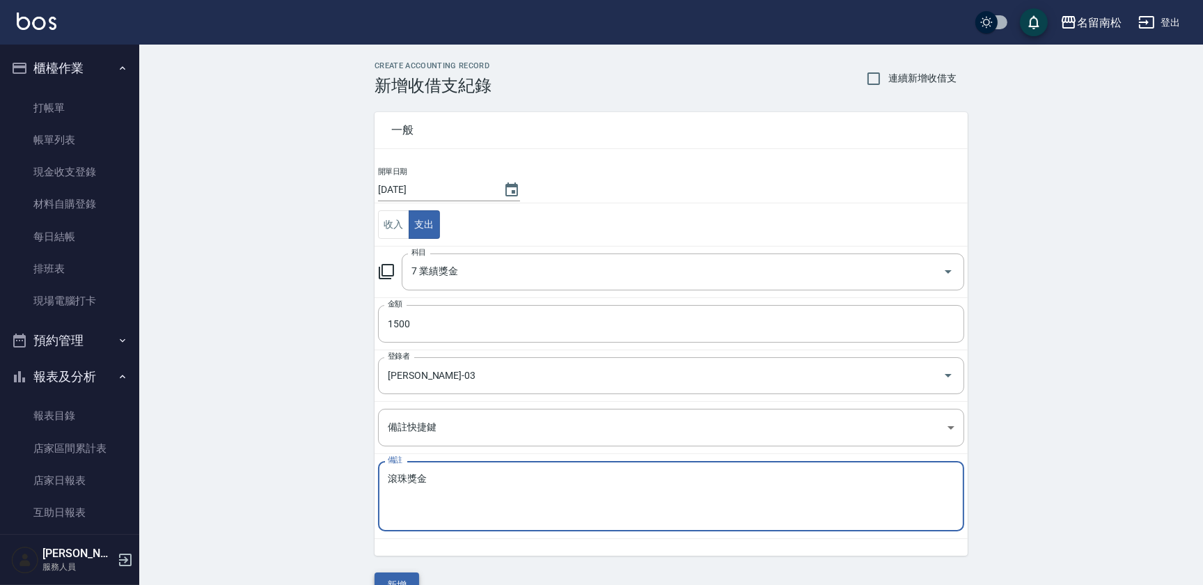
type textarea "滾珠獎金"
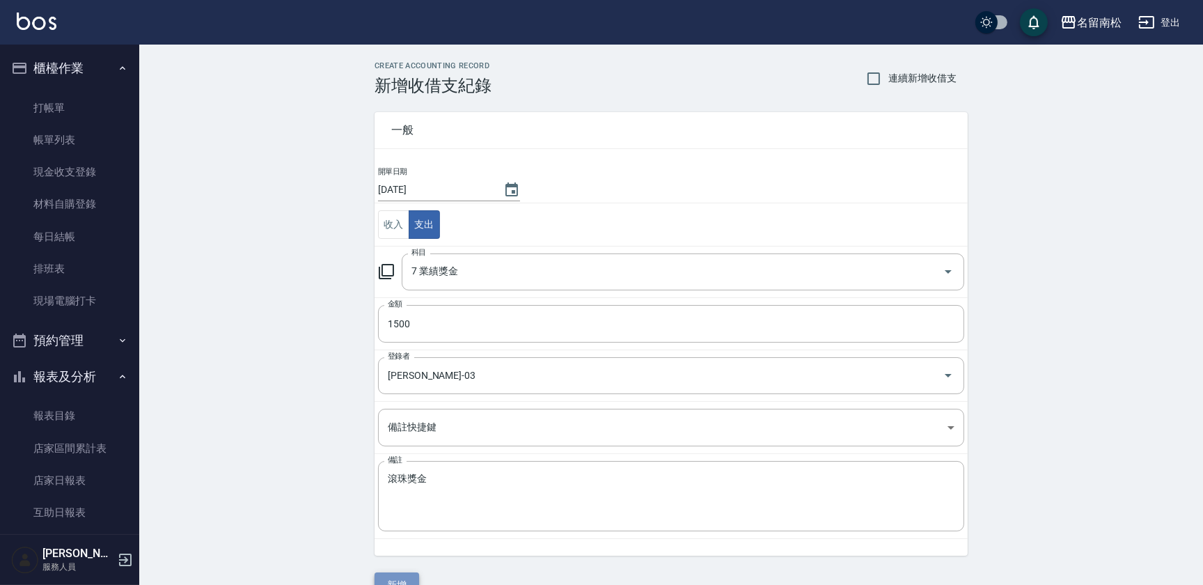
click at [393, 577] on button "新增" at bounding box center [397, 585] width 45 height 26
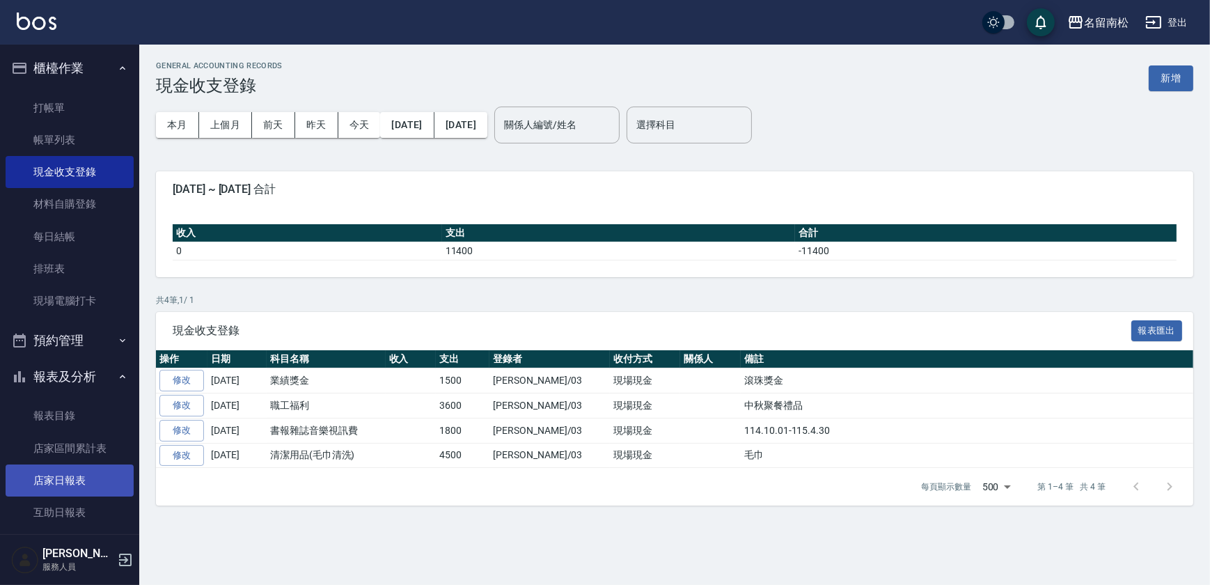
click at [97, 476] on link "店家日報表" at bounding box center [70, 480] width 128 height 32
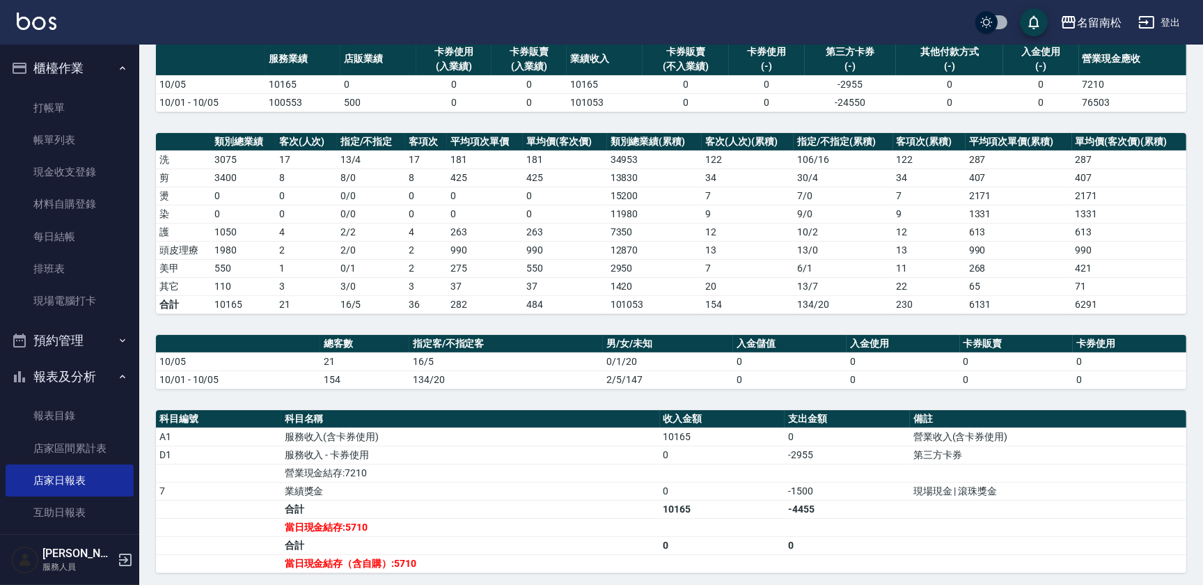
scroll to position [93, 0]
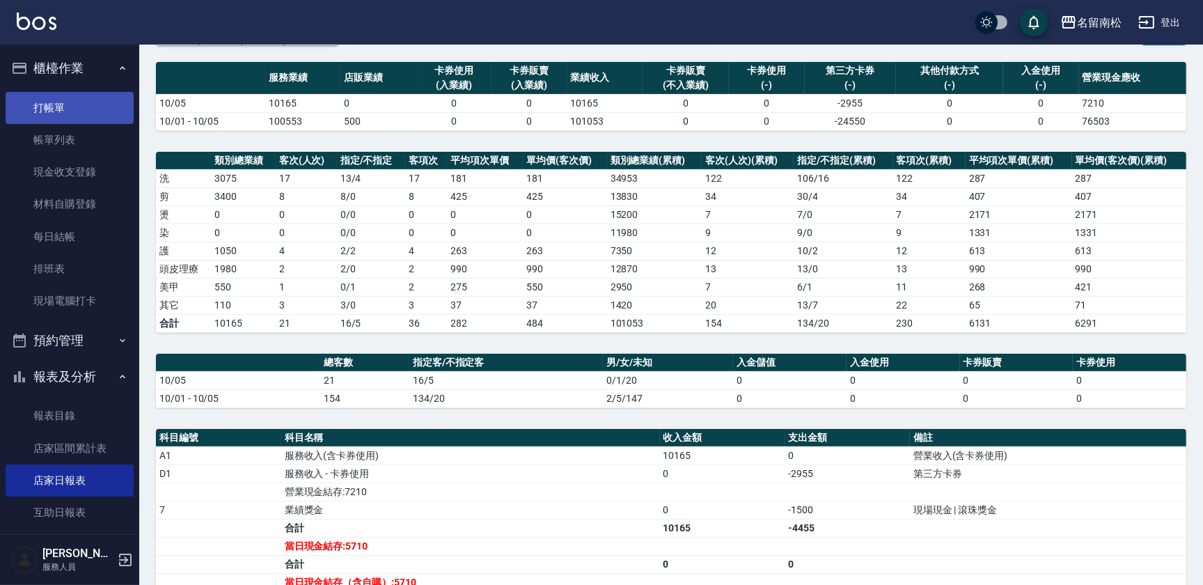
click at [63, 111] on link "打帳單" at bounding box center [70, 108] width 128 height 32
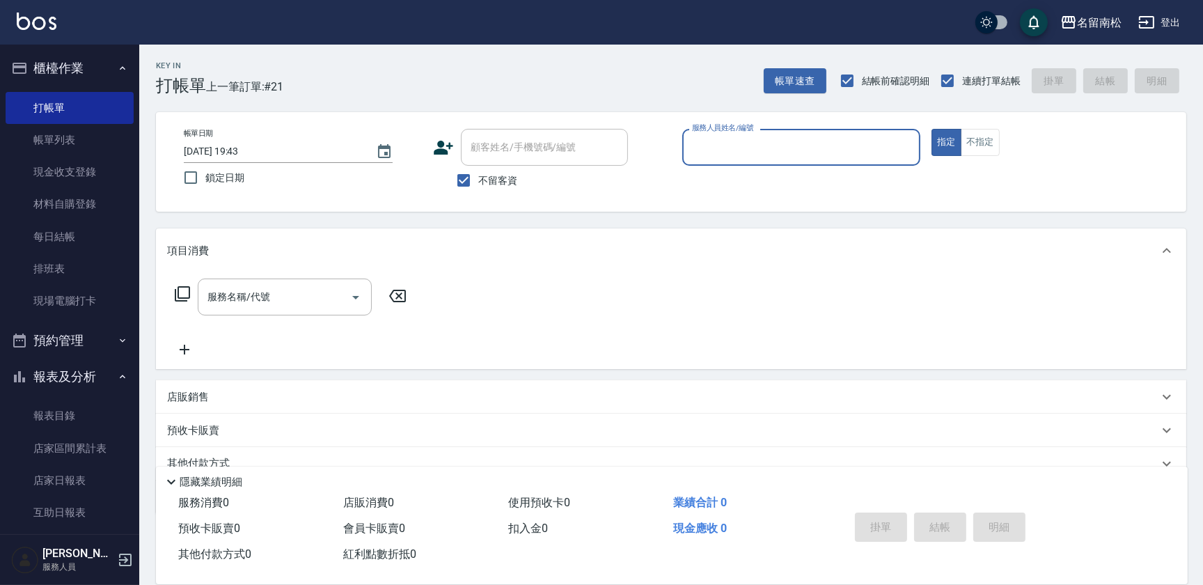
click at [857, 159] on input "服務人員姓名/編號" at bounding box center [802, 147] width 226 height 24
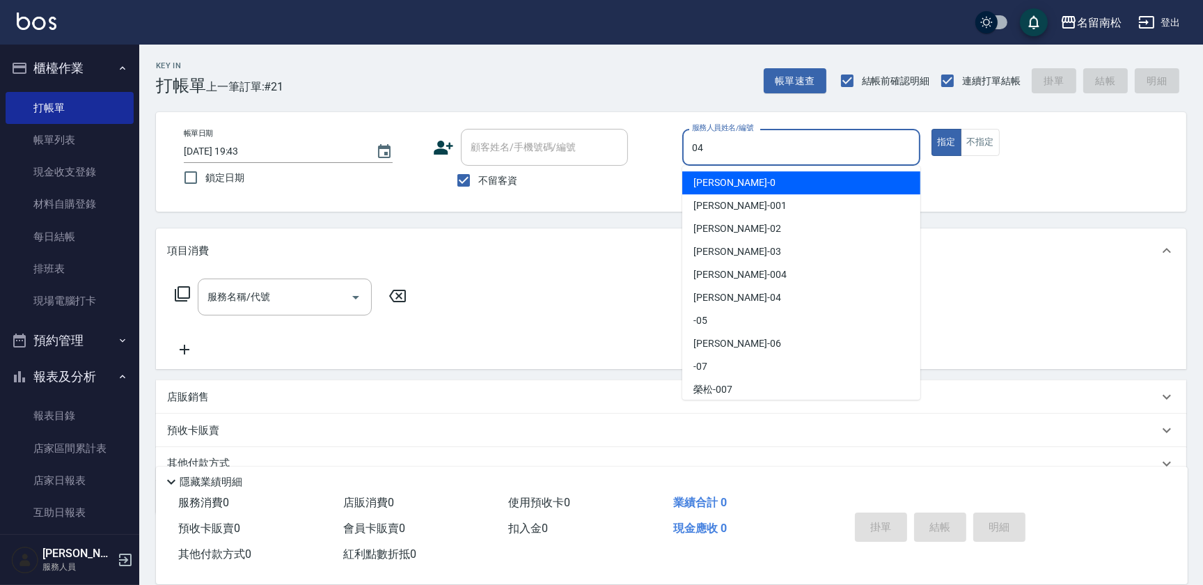
type input "04"
type button "true"
type input "[PERSON_NAME]04"
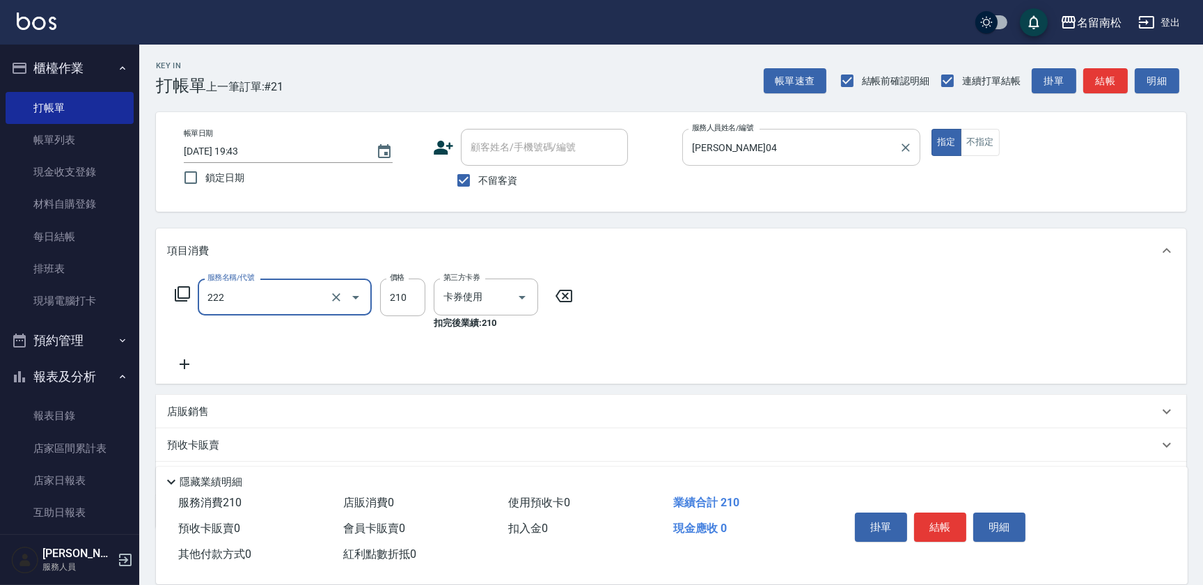
type input "洗髮卡券[210](222)"
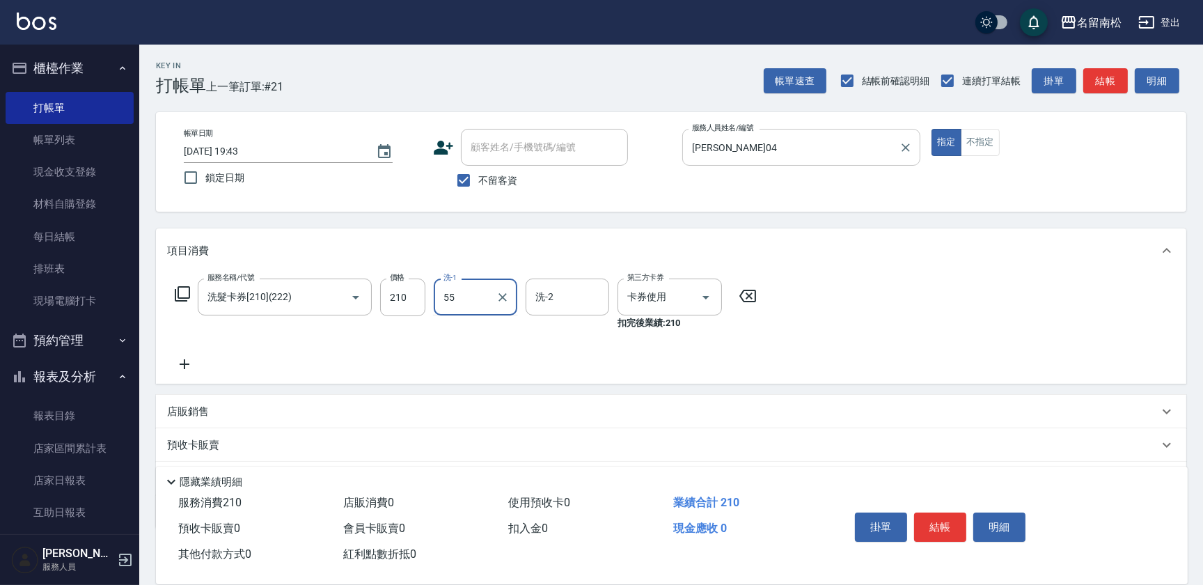
type input "[PERSON_NAME]-55"
click at [916, 526] on button "結帳" at bounding box center [940, 526] width 52 height 29
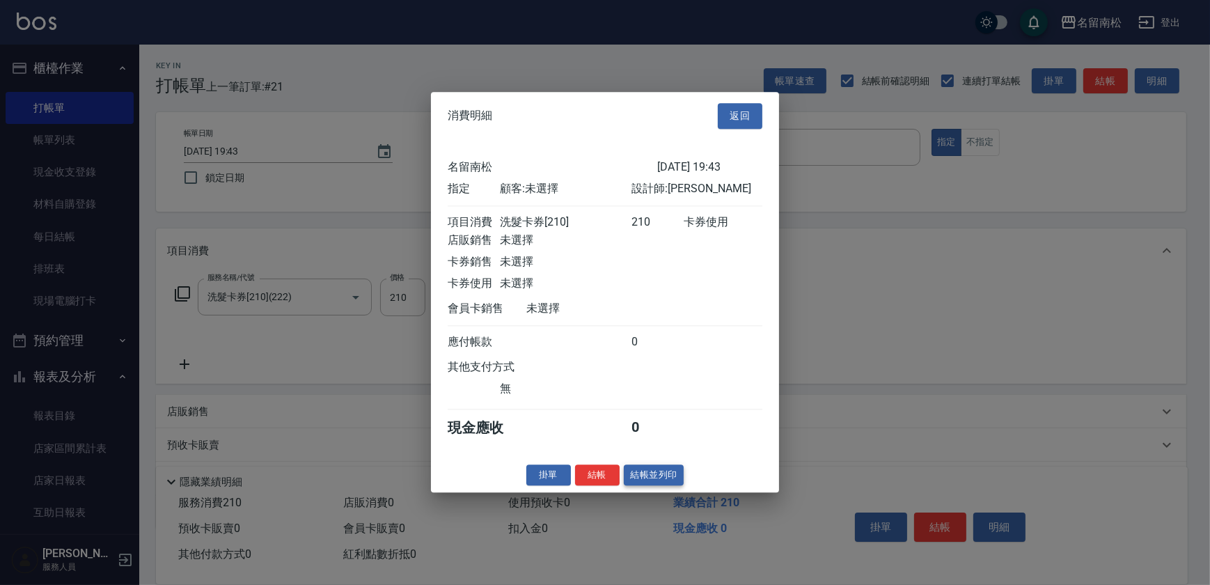
click at [636, 474] on button "結帳並列印" at bounding box center [654, 475] width 61 height 22
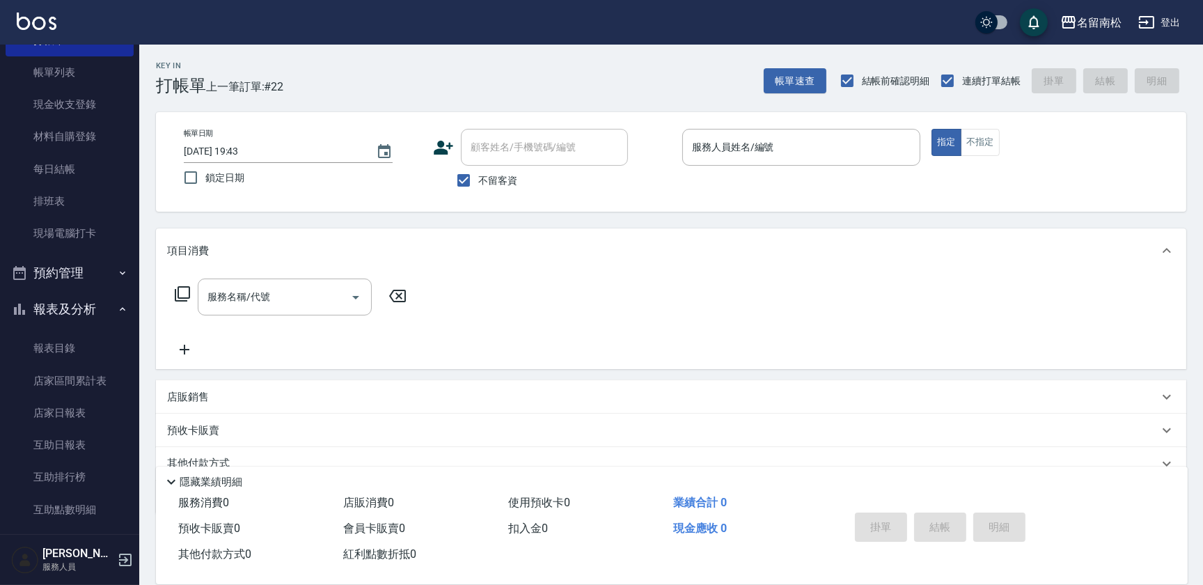
scroll to position [189, 0]
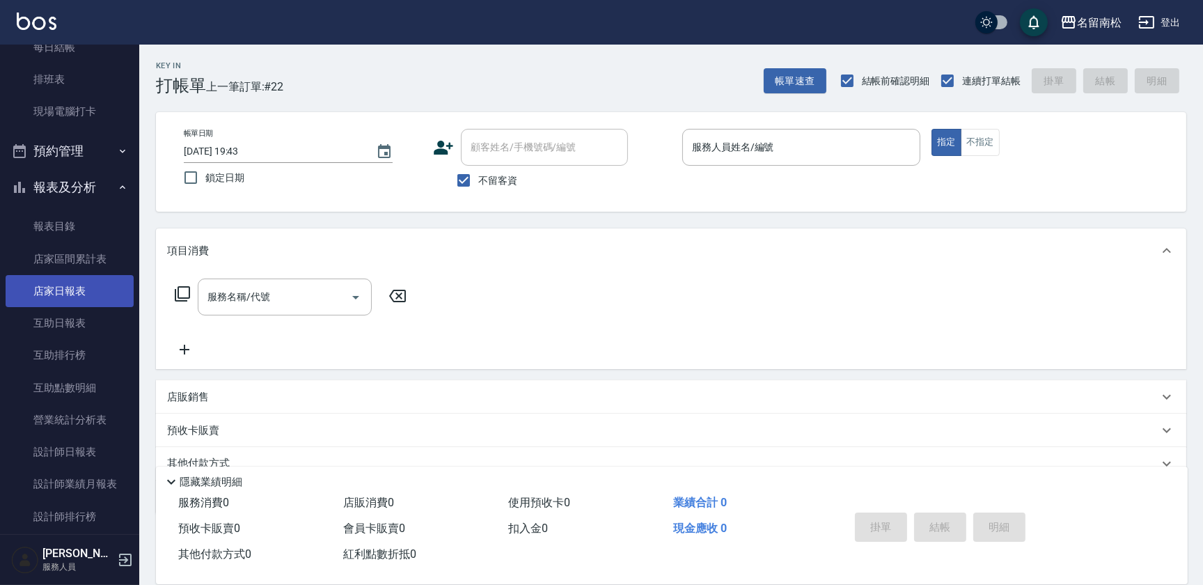
click at [94, 299] on link "店家日報表" at bounding box center [70, 291] width 128 height 32
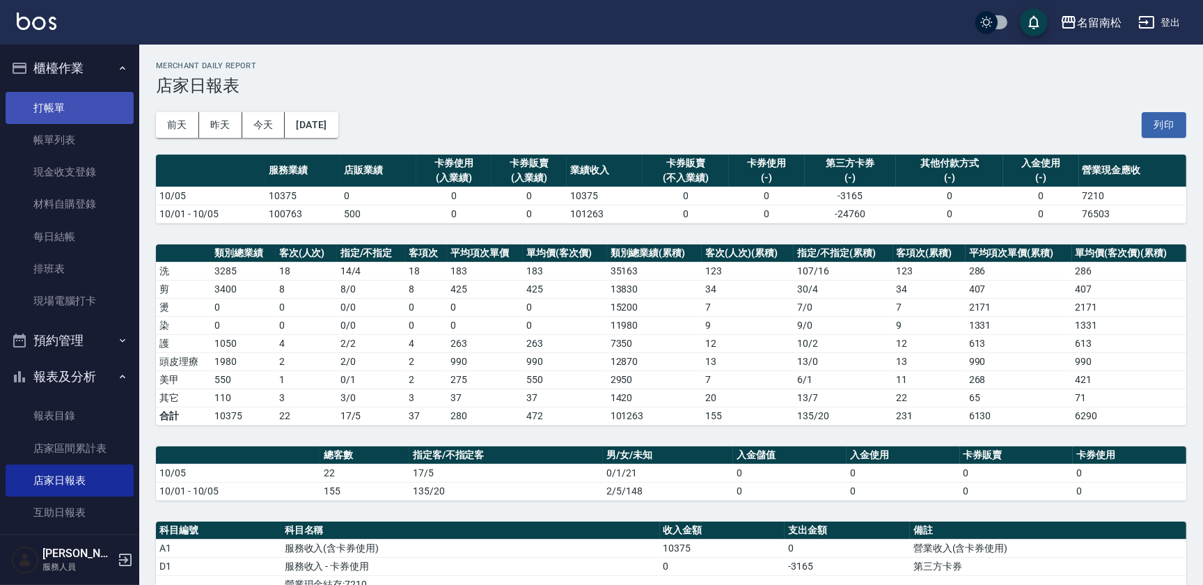
click at [79, 100] on link "打帳單" at bounding box center [70, 108] width 128 height 32
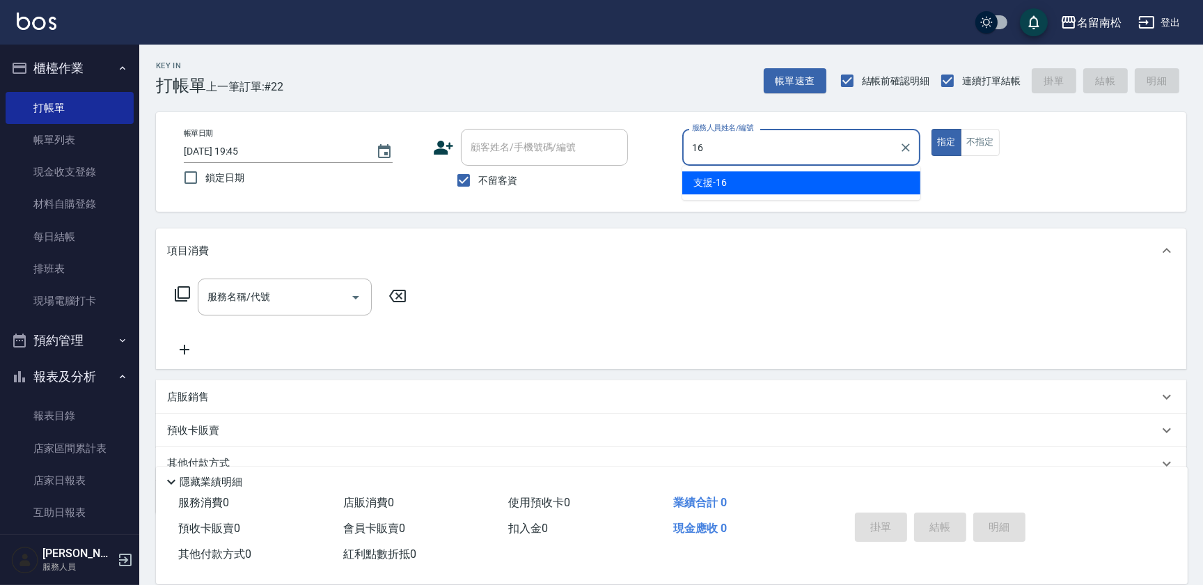
type input "支援-16"
type button "true"
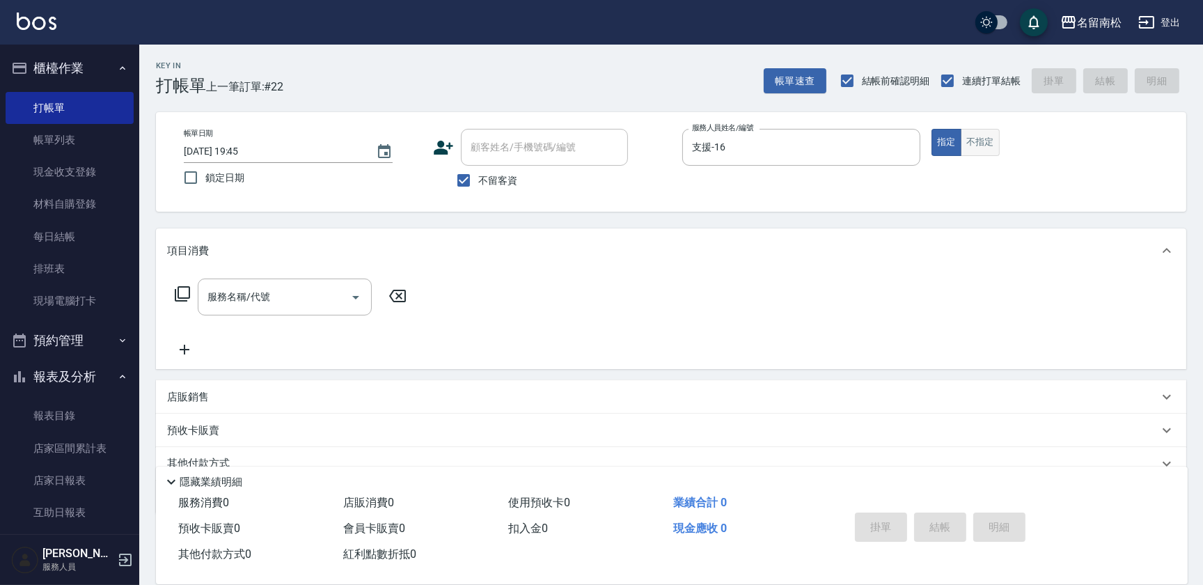
click at [991, 149] on button "不指定" at bounding box center [980, 142] width 39 height 27
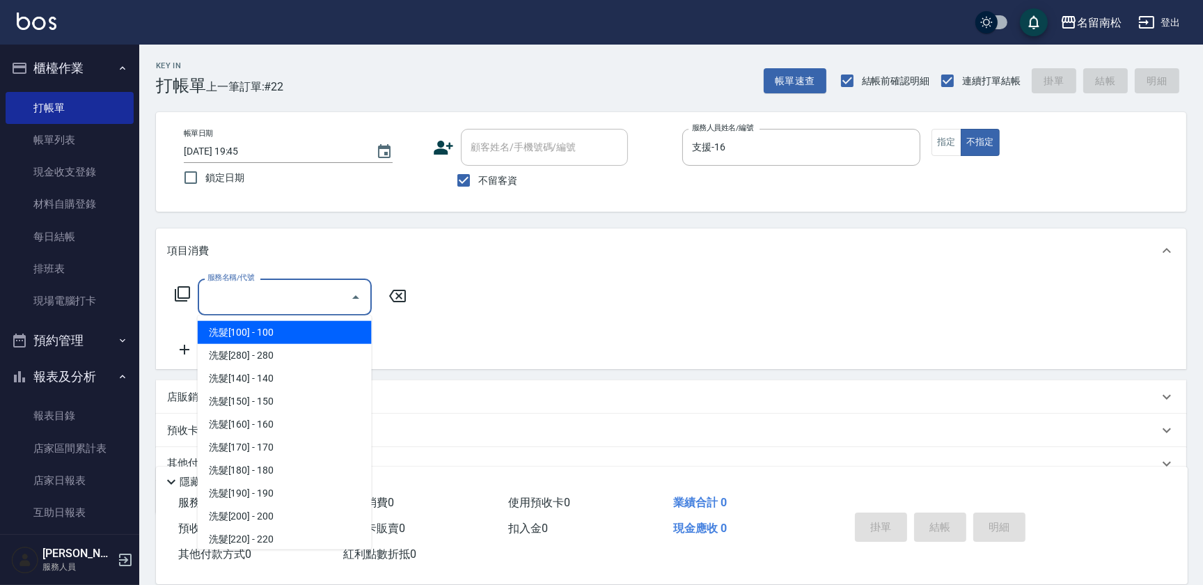
click at [288, 294] on input "服務名稱/代號" at bounding box center [274, 297] width 141 height 24
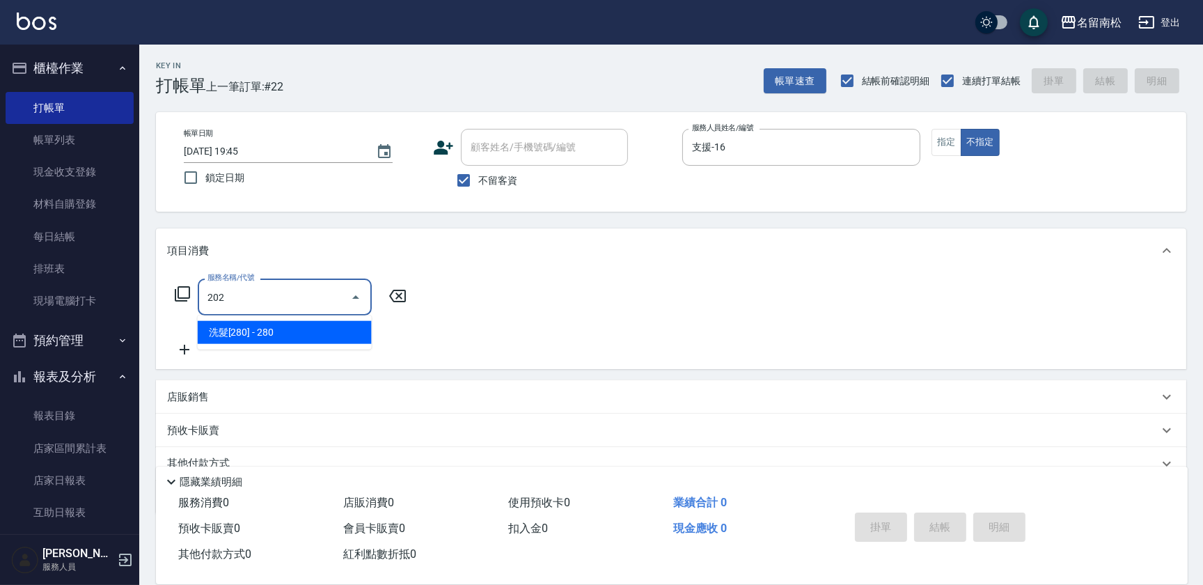
type input "洗髮[280](202)"
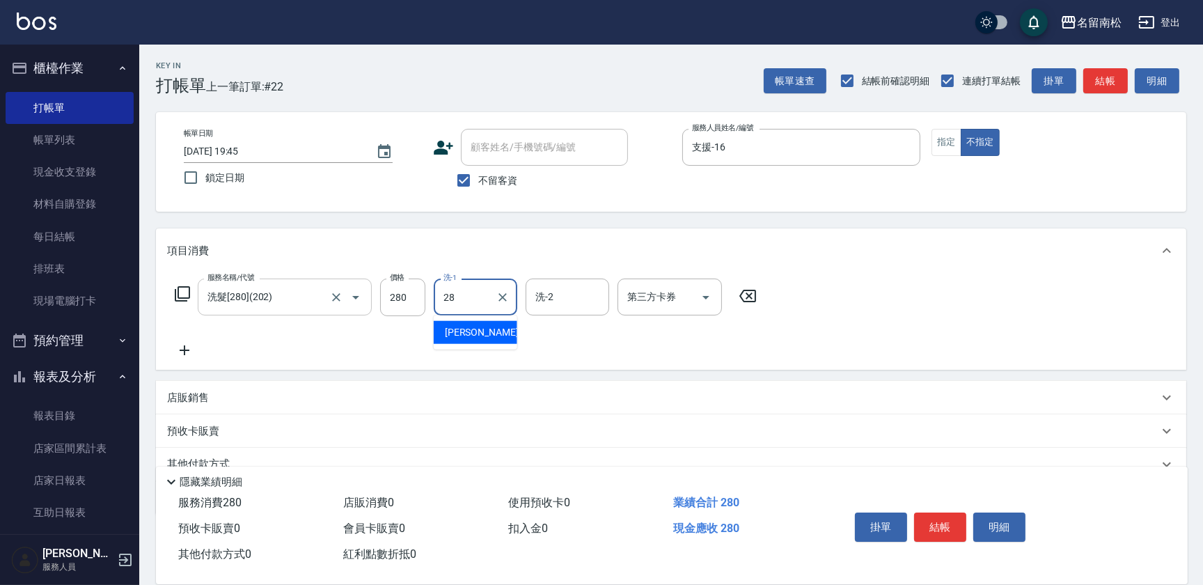
type input "[PERSON_NAME]-28"
click at [930, 524] on button "結帳" at bounding box center [940, 526] width 52 height 29
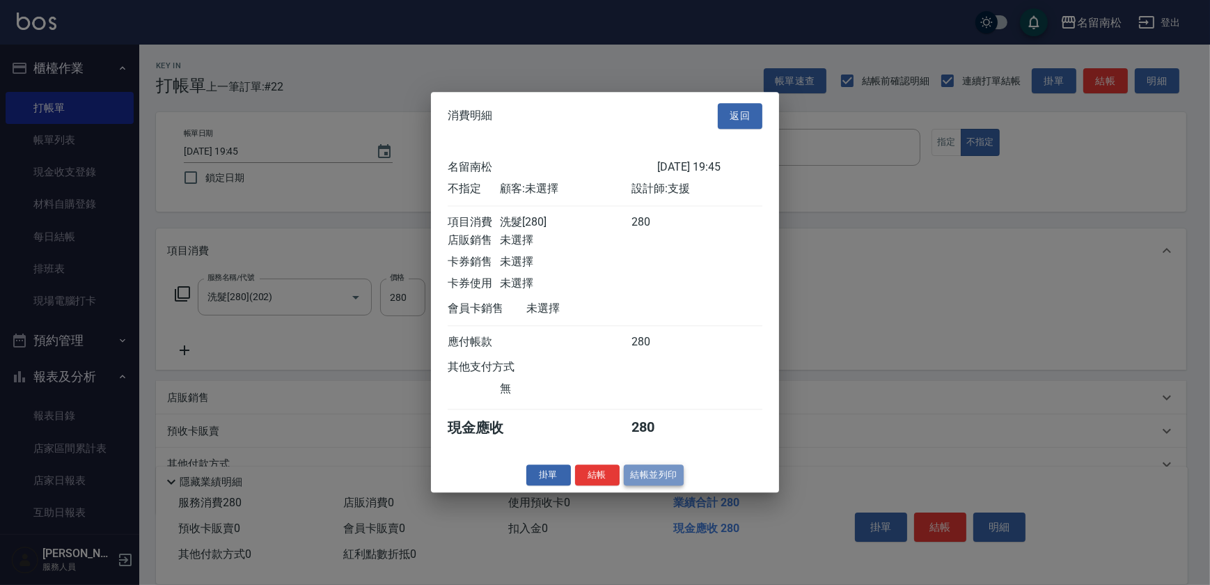
click at [661, 485] on button "結帳並列印" at bounding box center [654, 475] width 61 height 22
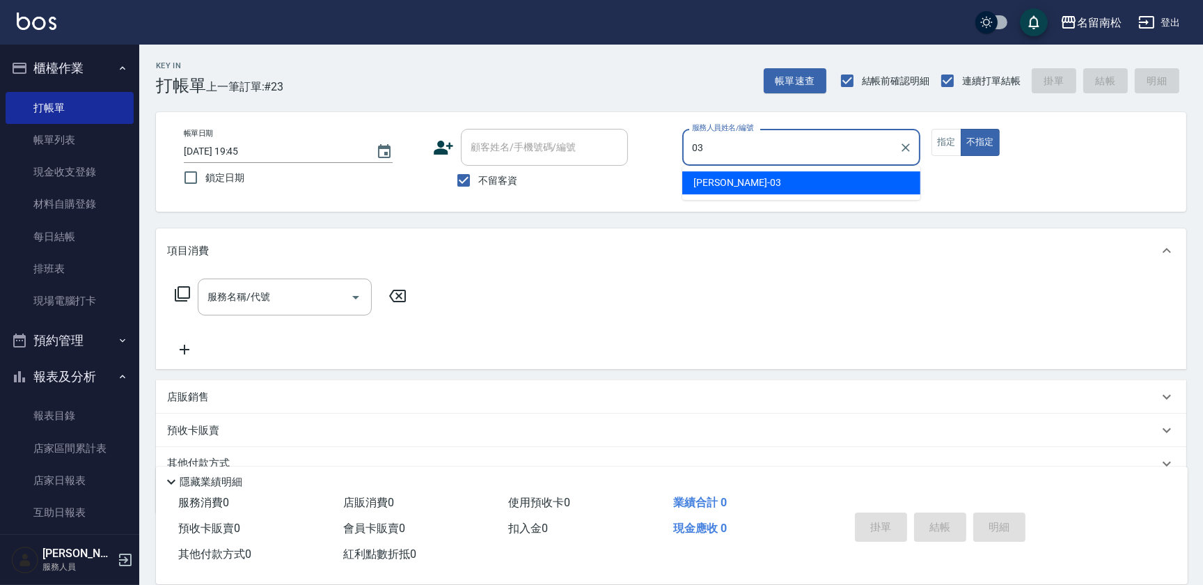
type input "[PERSON_NAME]-03"
type button "false"
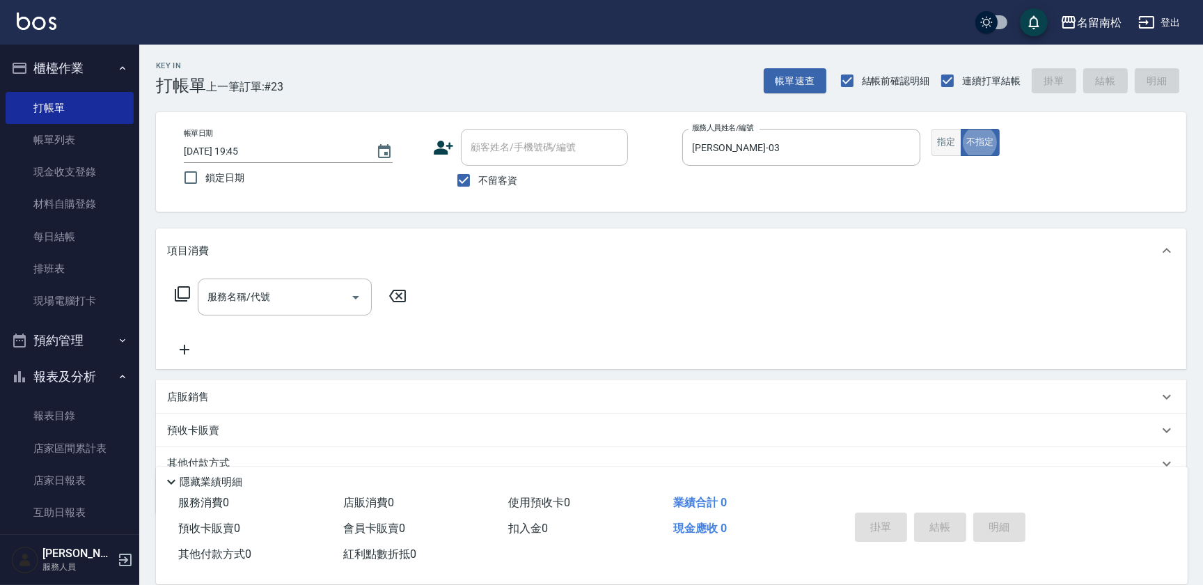
click at [939, 138] on button "指定" at bounding box center [947, 142] width 30 height 27
click at [278, 303] on input "服務名稱/代號" at bounding box center [274, 297] width 141 height 24
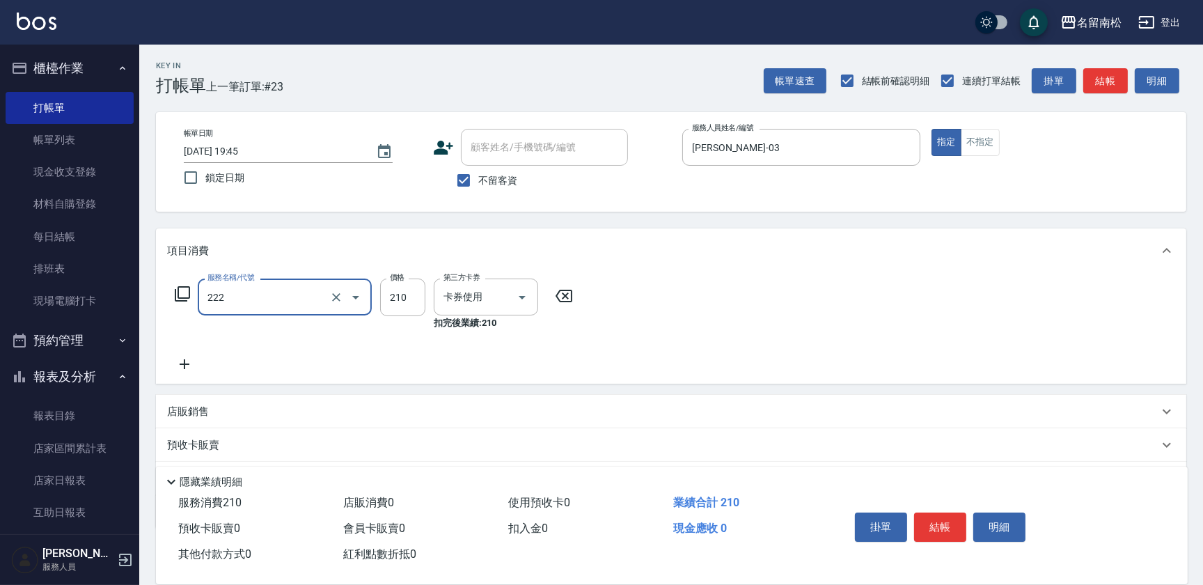
type input "洗髮卡券[210](222)"
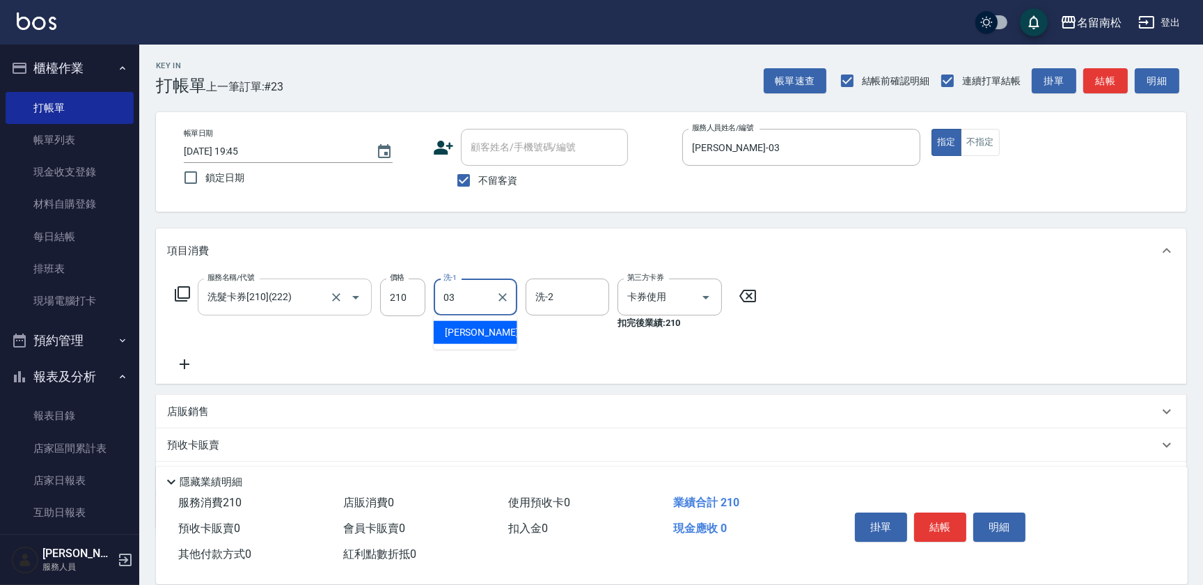
type input "[PERSON_NAME]-03"
click at [182, 363] on icon at bounding box center [185, 364] width 10 height 10
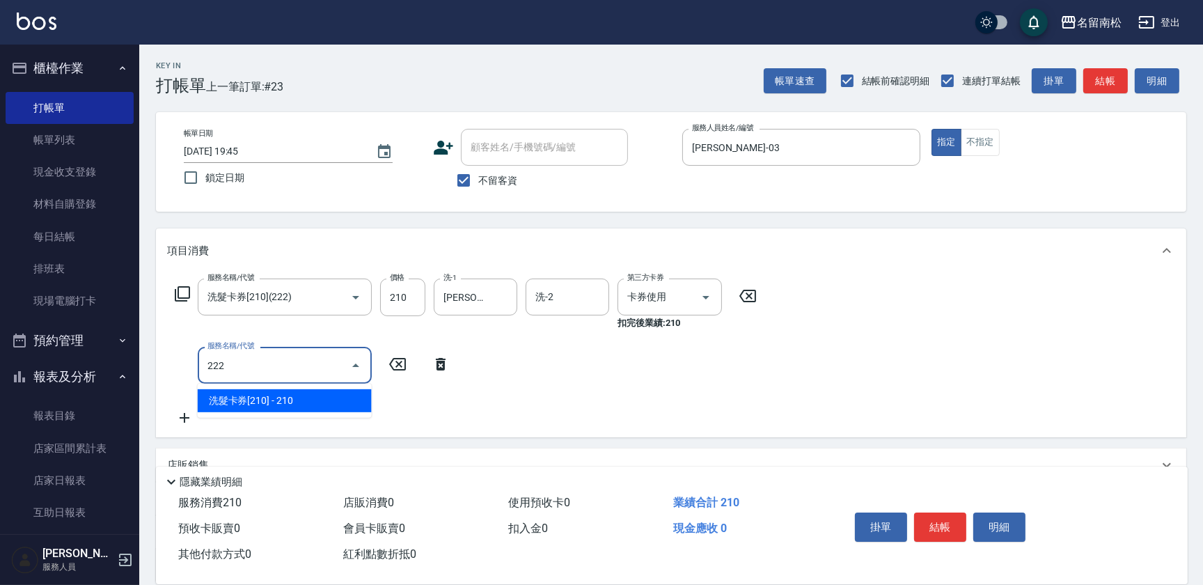
type input "洗髮卡券[210](222)"
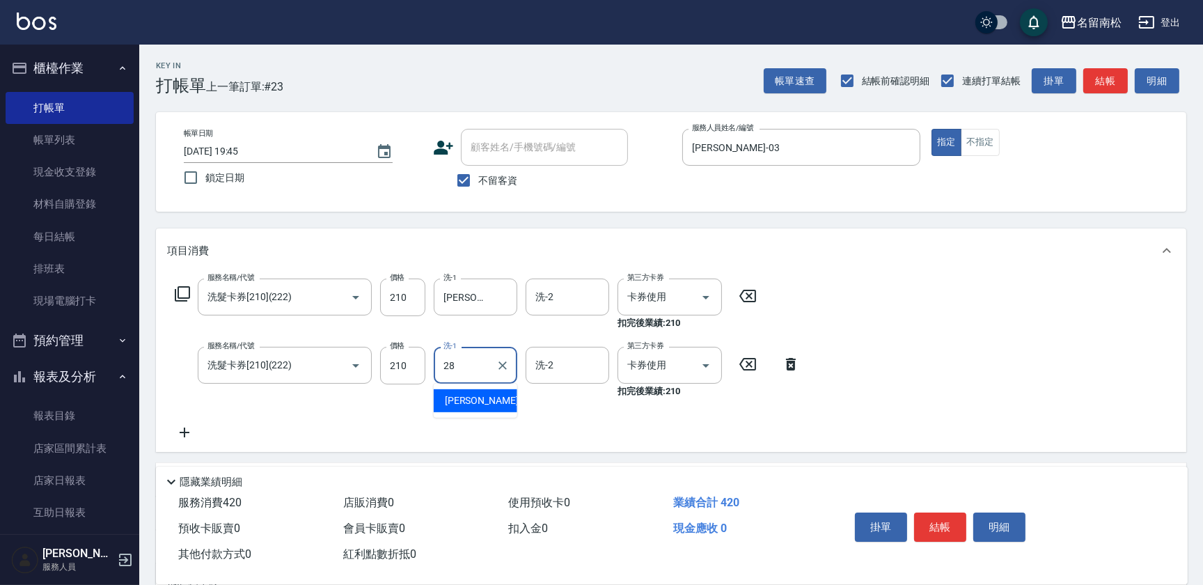
type input "[PERSON_NAME]-28"
click at [948, 527] on button "結帳" at bounding box center [940, 526] width 52 height 29
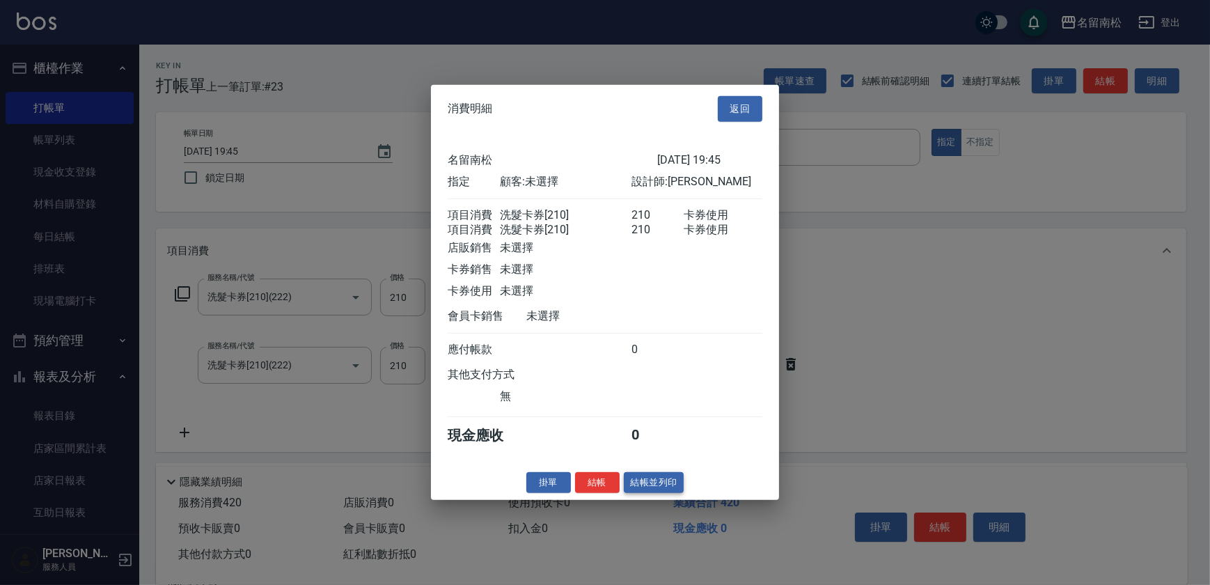
click at [636, 480] on button "結帳並列印" at bounding box center [654, 482] width 61 height 22
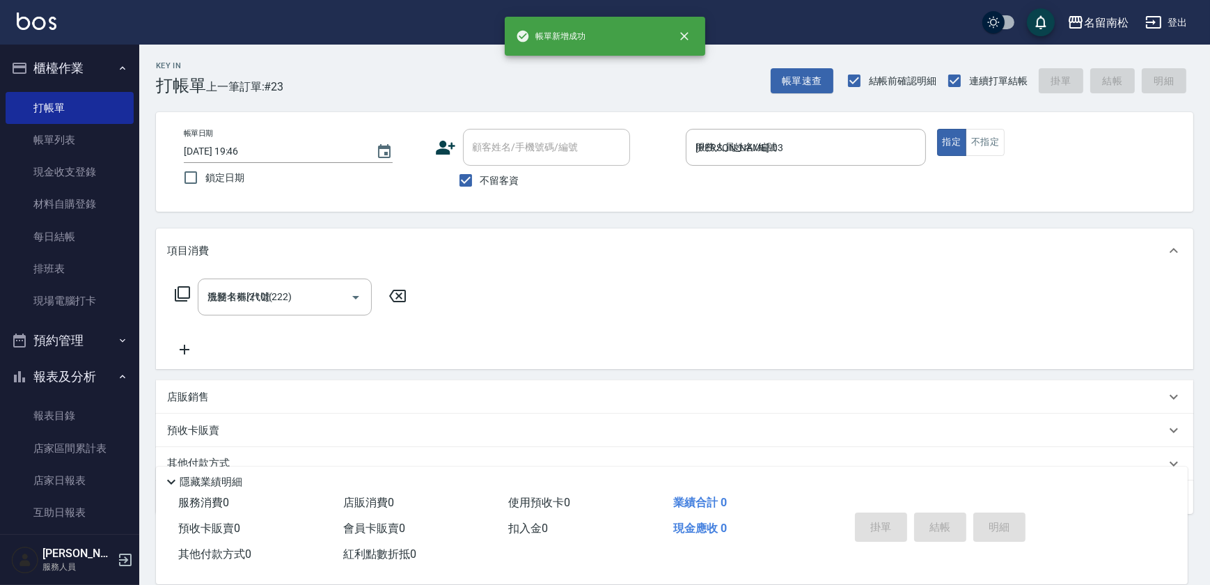
type input "[DATE] 19:46"
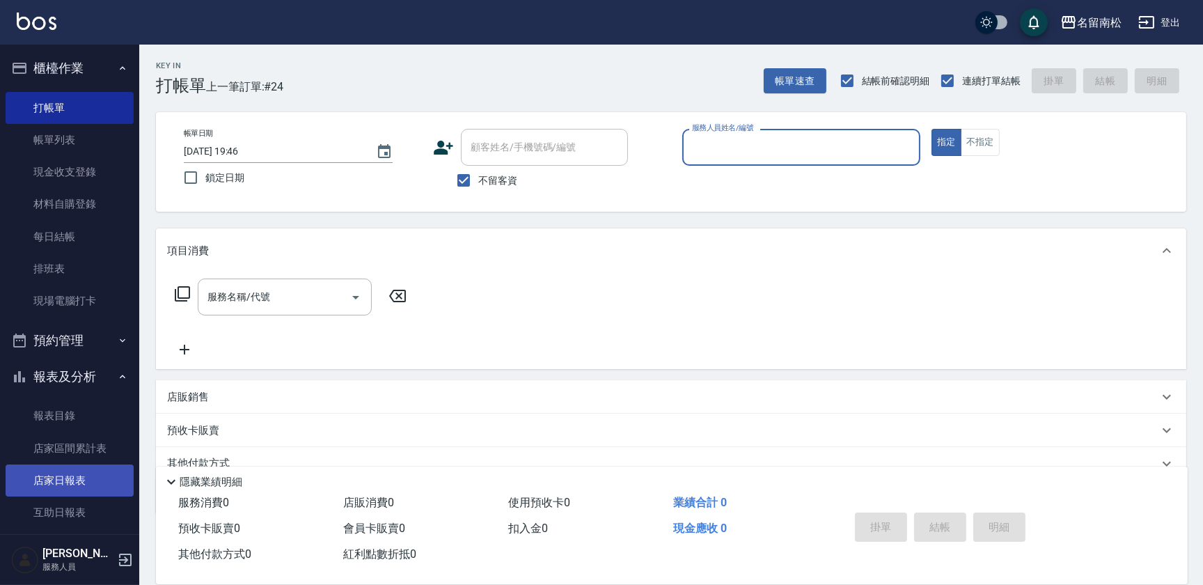
click at [75, 478] on link "店家日報表" at bounding box center [70, 480] width 128 height 32
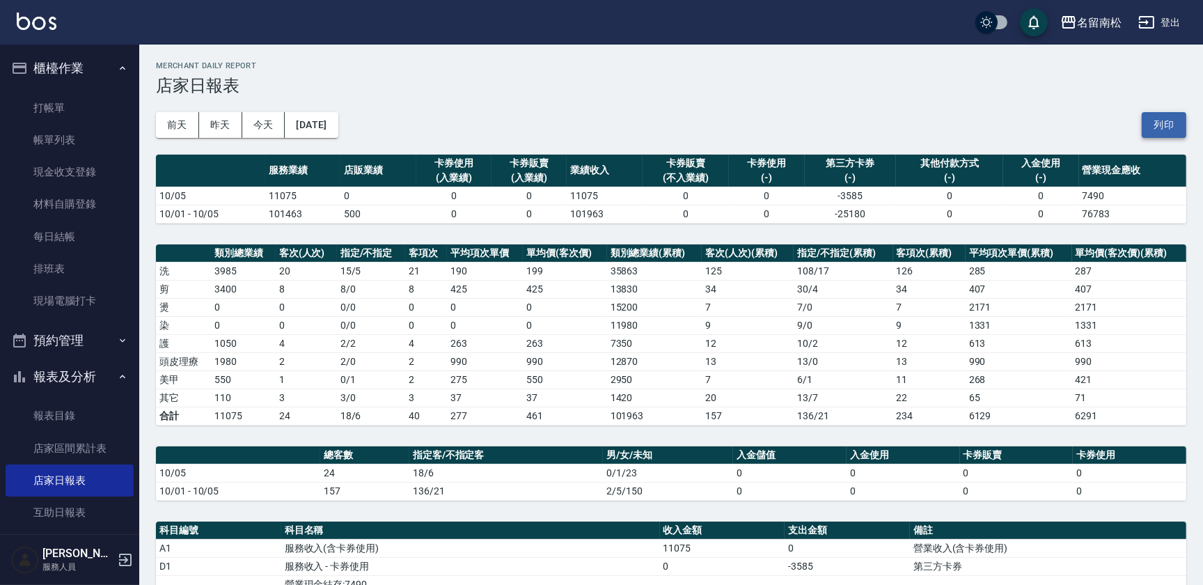
click at [1168, 131] on button "列印" at bounding box center [1164, 125] width 45 height 26
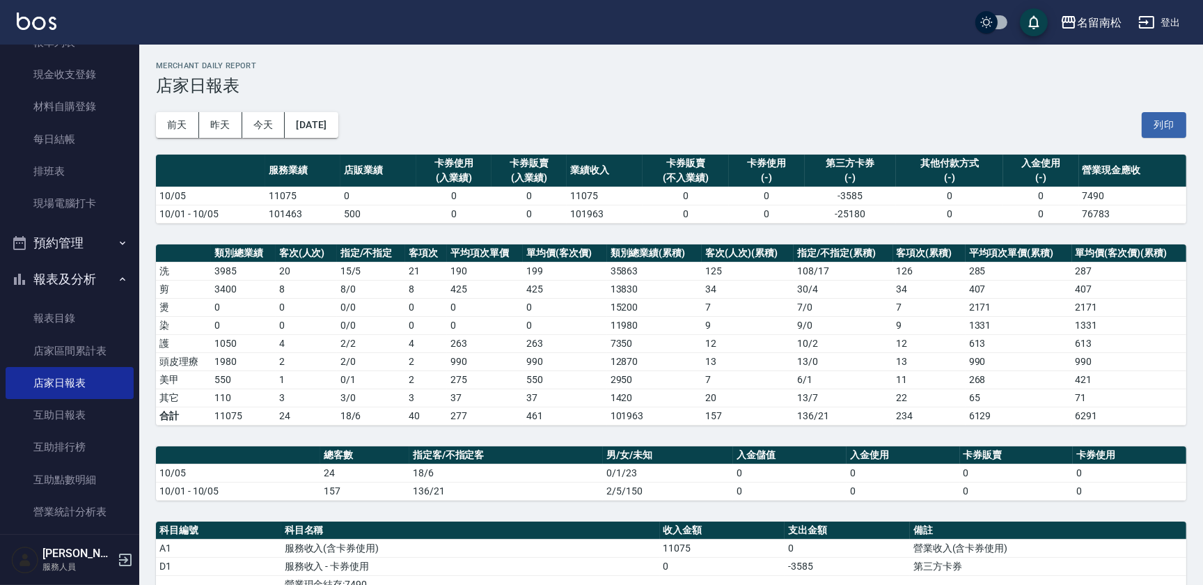
scroll to position [187, 0]
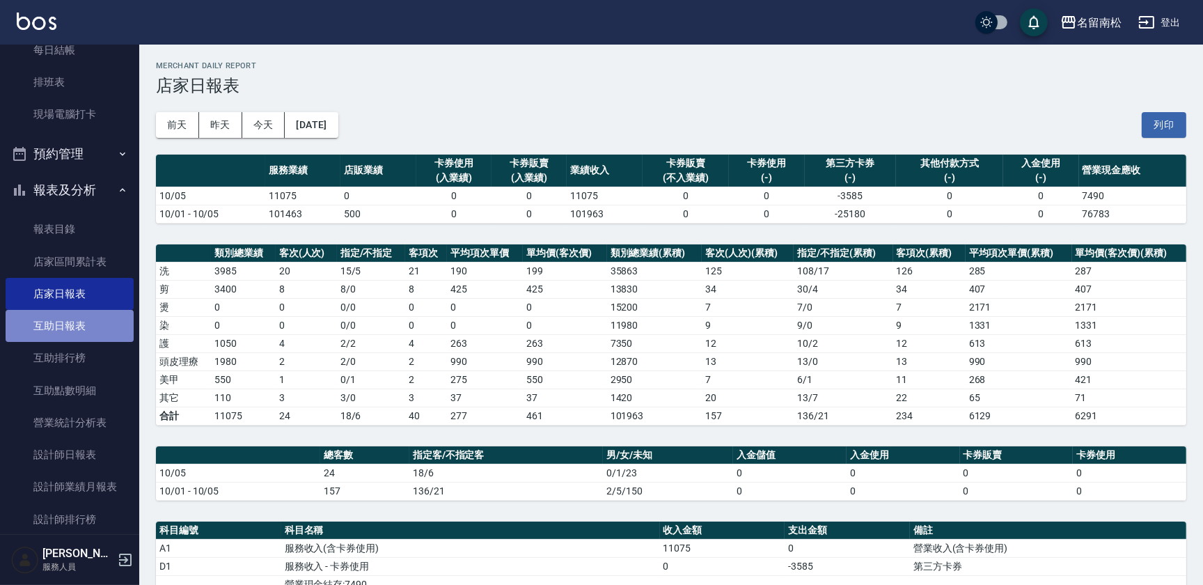
click at [83, 315] on link "互助日報表" at bounding box center [70, 326] width 128 height 32
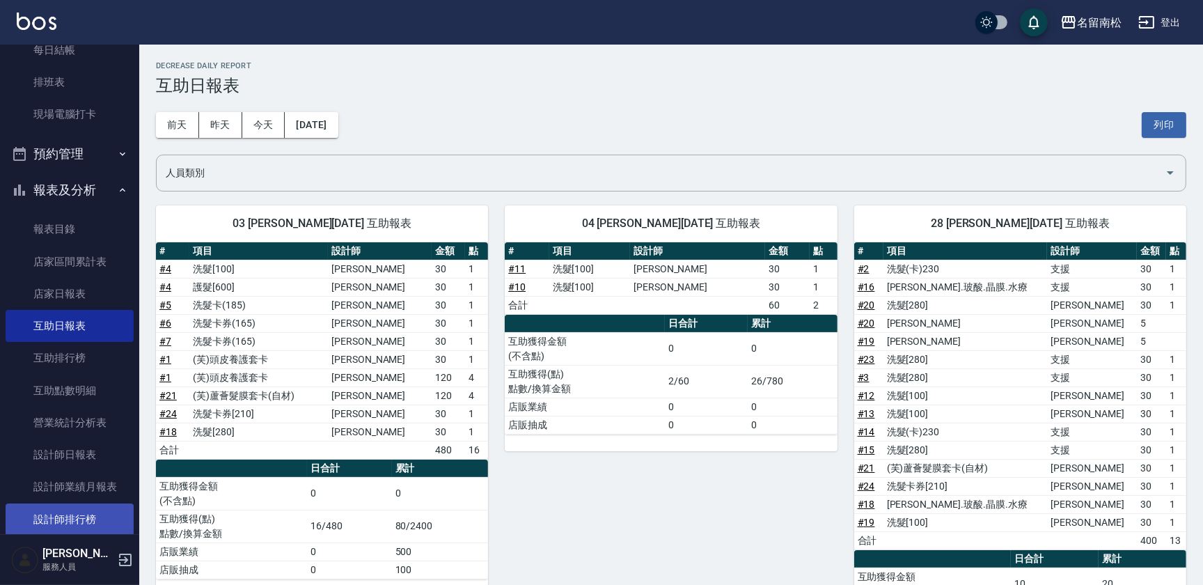
drag, startPoint x: 1170, startPoint y: 132, endPoint x: 95, endPoint y: 519, distance: 1142.7
click at [1170, 132] on button "列印" at bounding box center [1164, 125] width 45 height 26
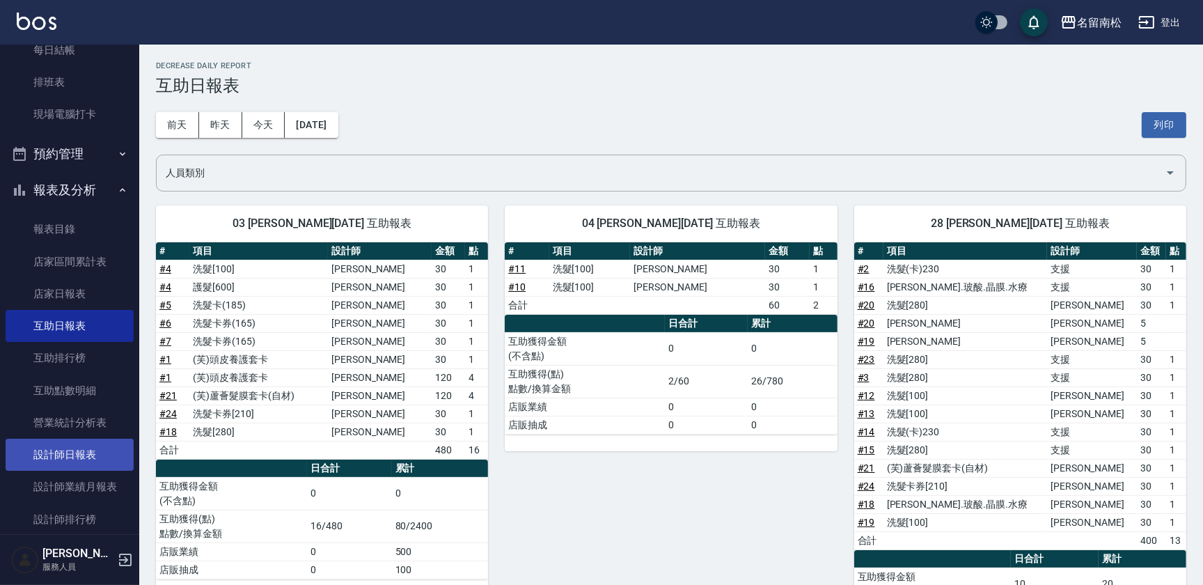
click at [95, 444] on link "設計師日報表" at bounding box center [70, 455] width 128 height 32
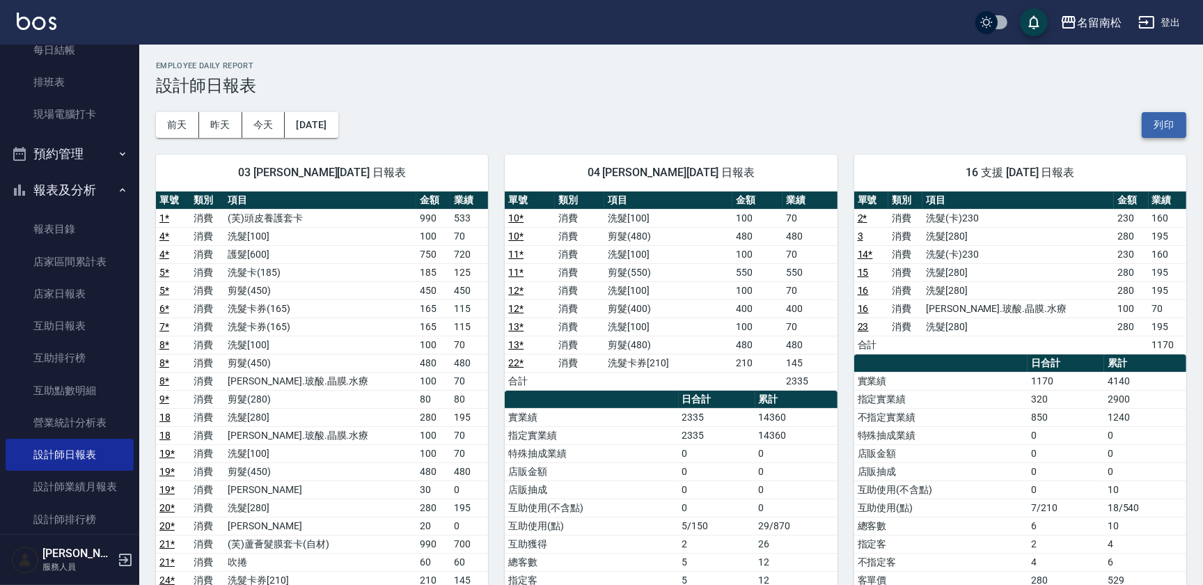
click at [1175, 129] on button "列印" at bounding box center [1164, 125] width 45 height 26
